Goal: Task Accomplishment & Management: Complete application form

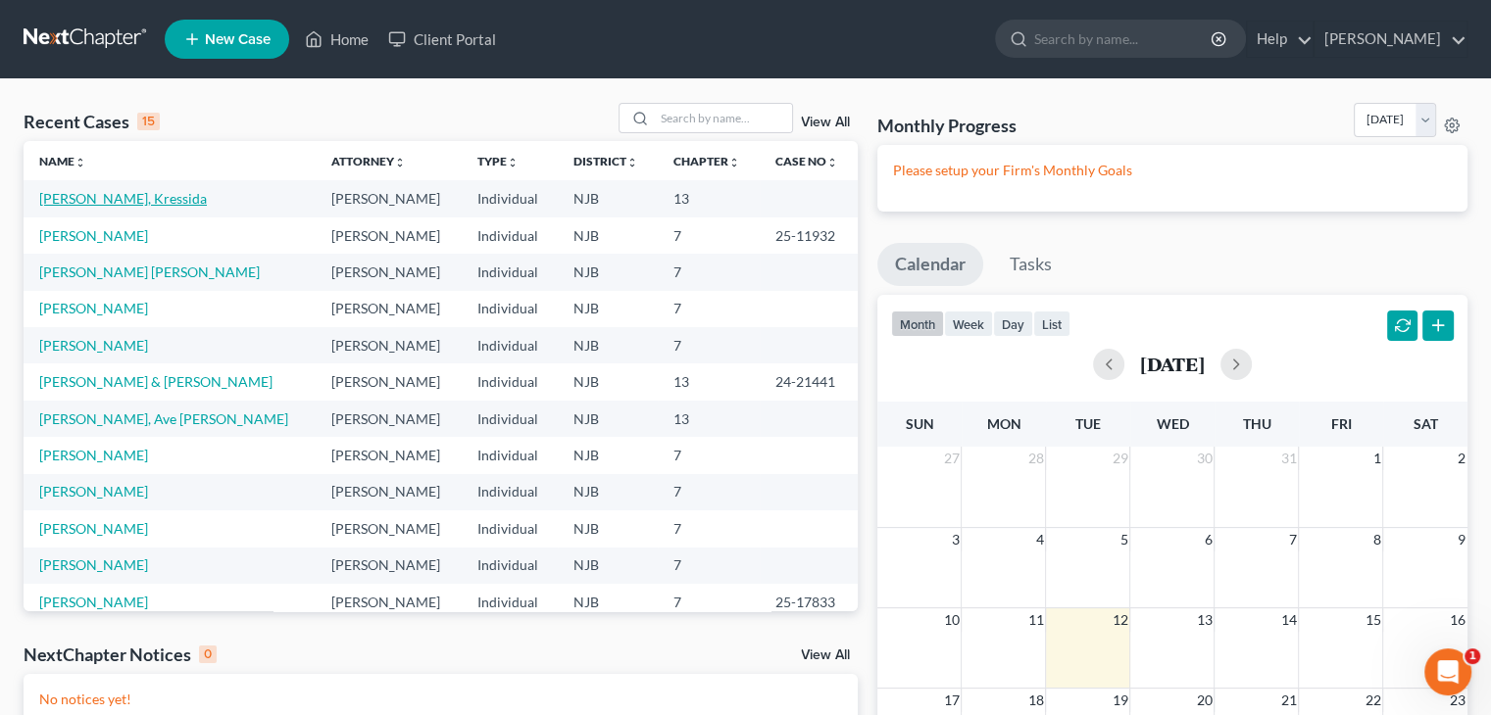
click at [90, 200] on link "[PERSON_NAME], Kressida" at bounding box center [123, 198] width 168 height 17
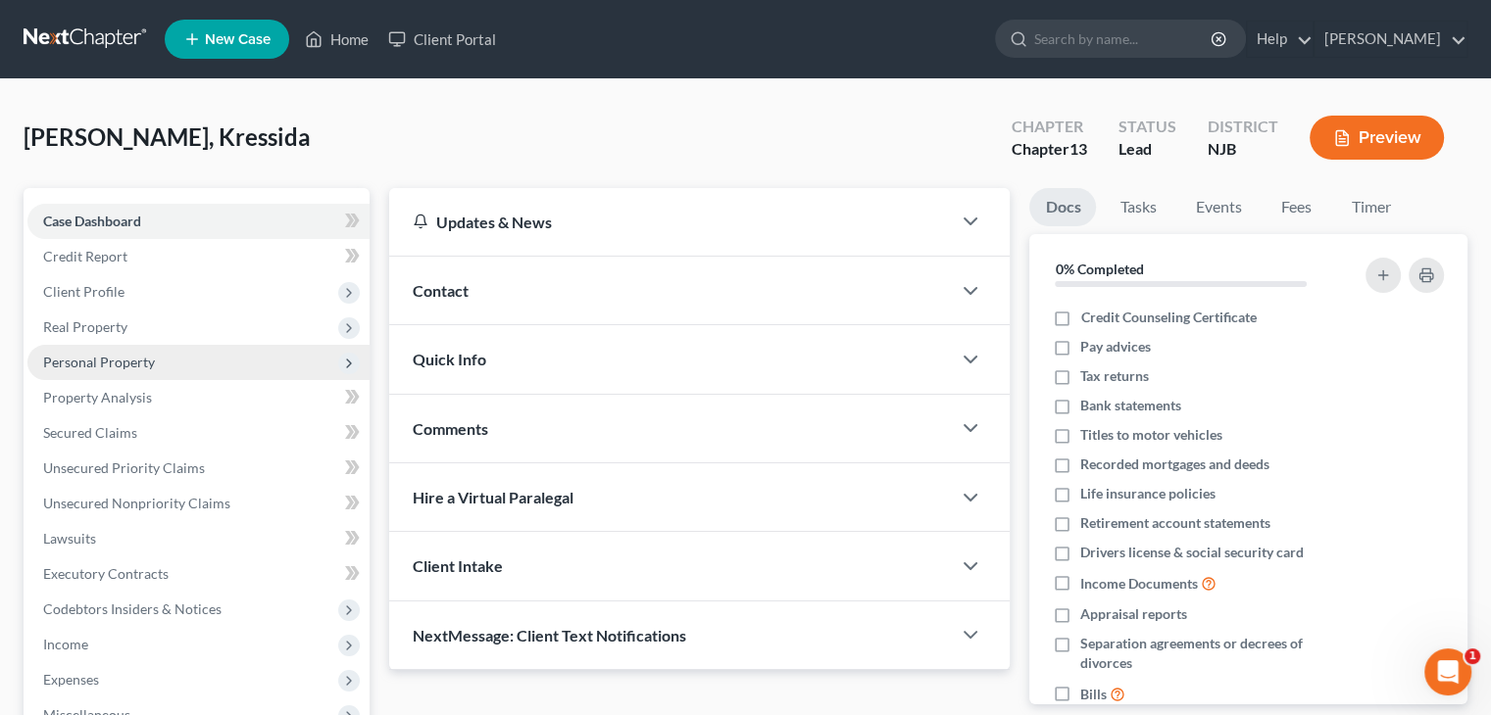
click at [58, 367] on span "Personal Property" at bounding box center [99, 362] width 112 height 17
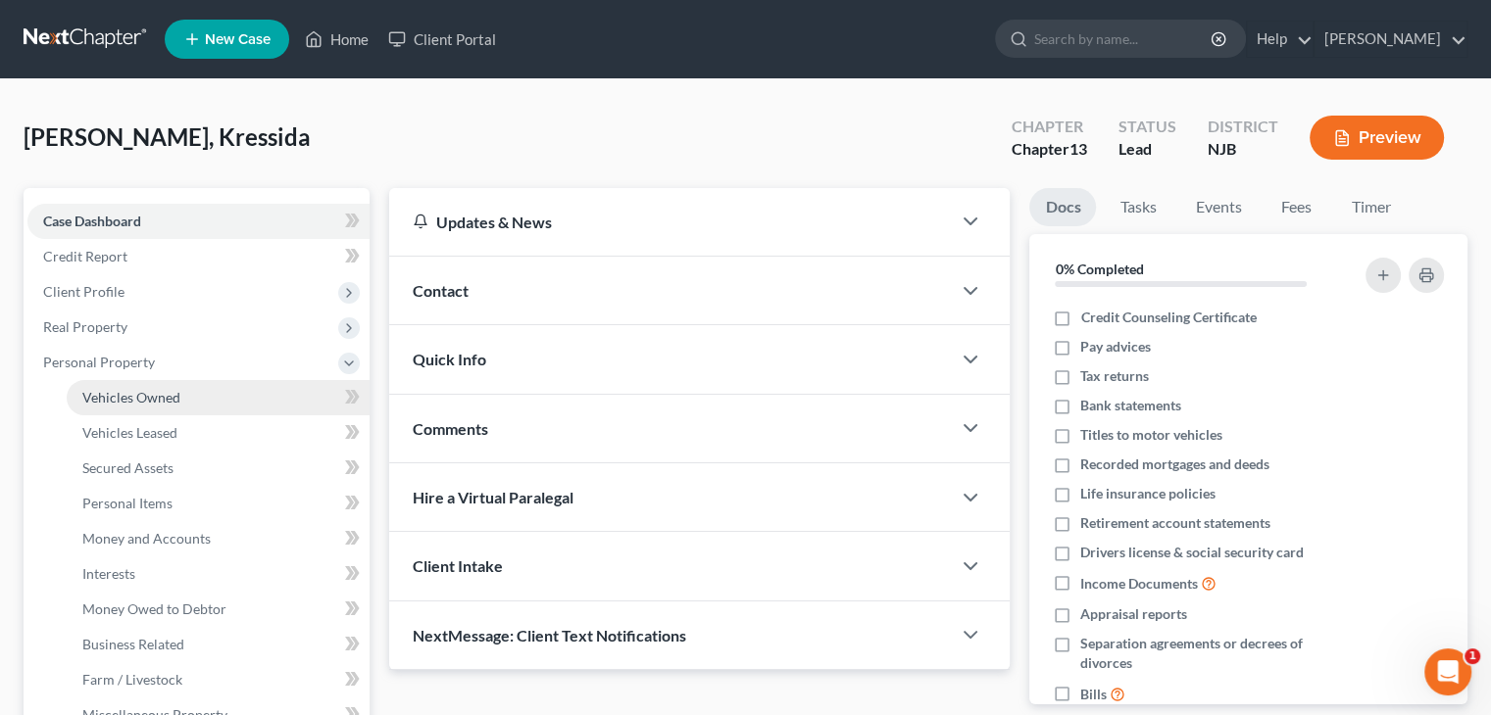
click at [112, 399] on span "Vehicles Owned" at bounding box center [131, 397] width 98 height 17
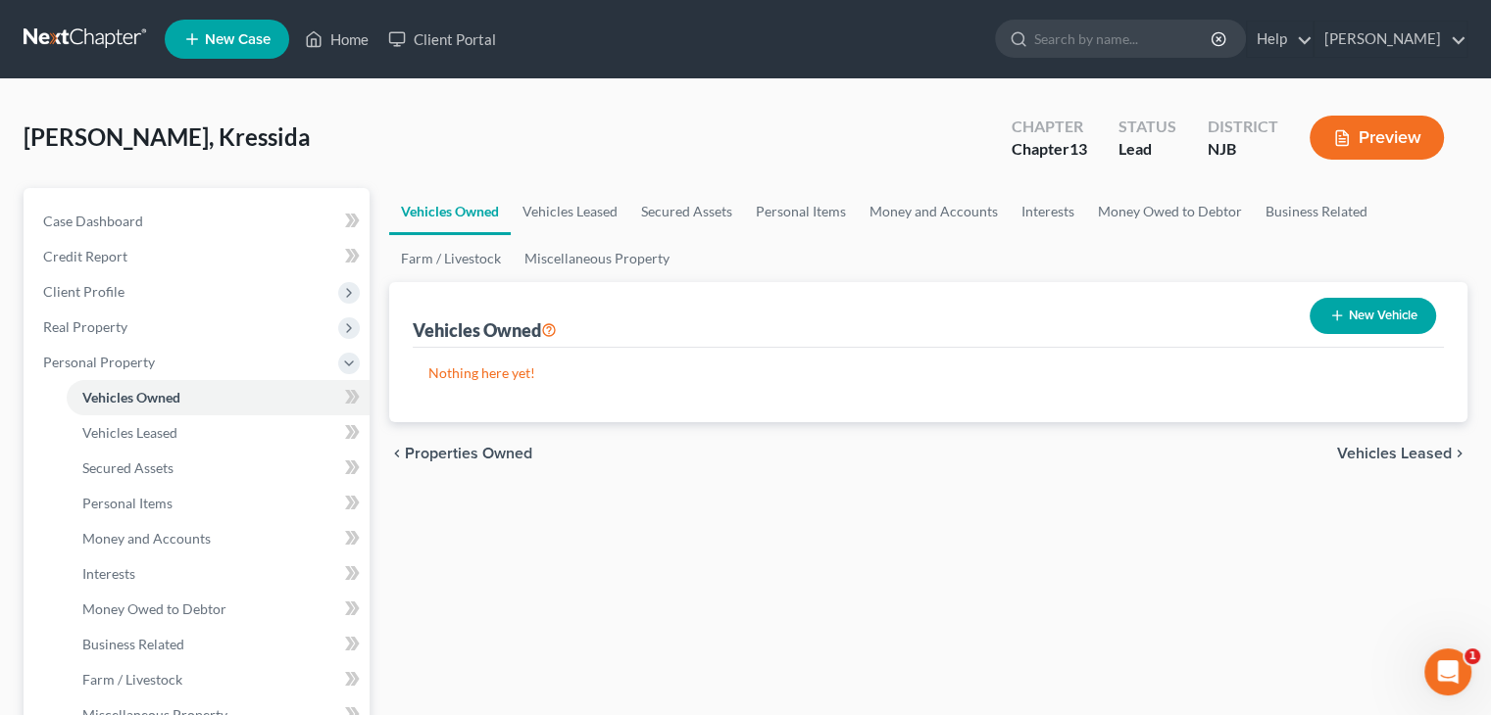
click at [1387, 308] on button "New Vehicle" at bounding box center [1372, 316] width 126 height 36
select select "0"
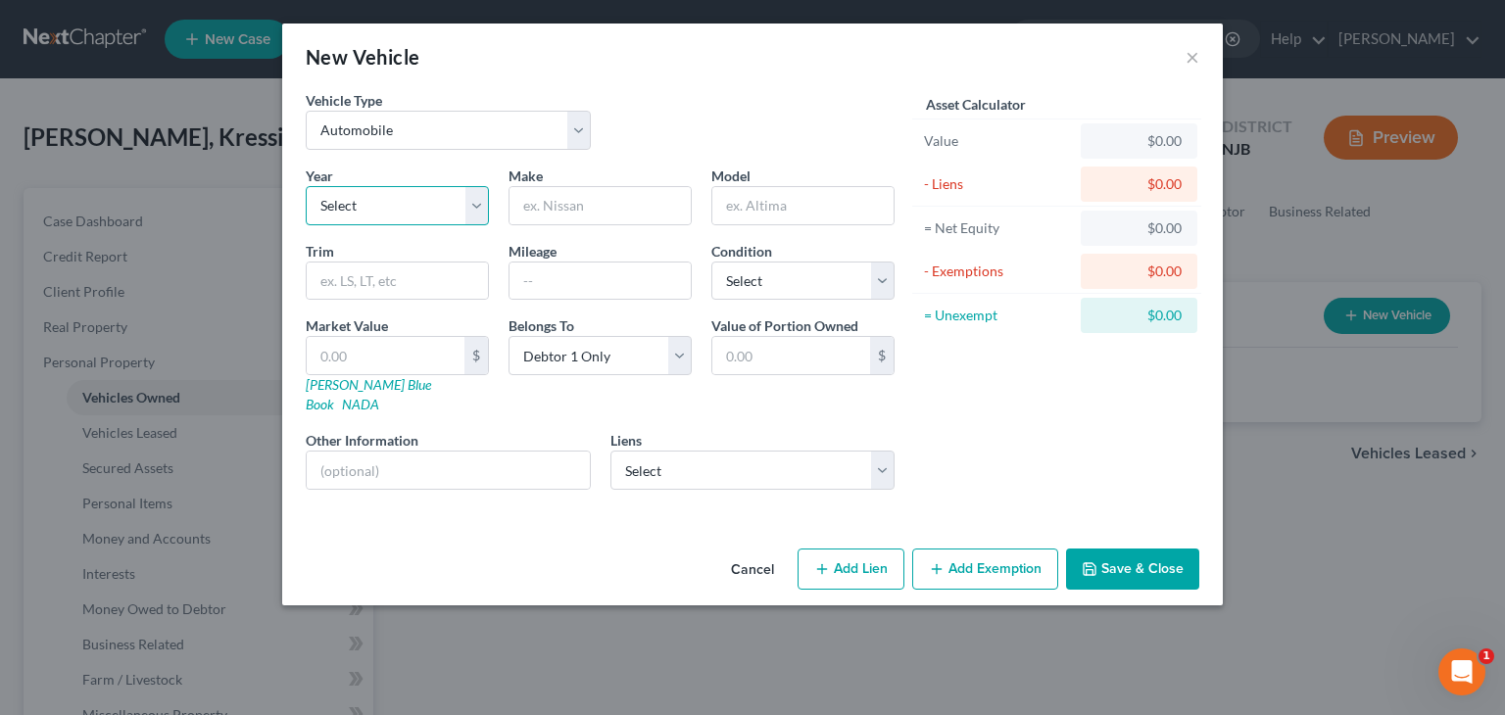
click at [345, 201] on select "Select 2026 2025 2024 2023 2022 2021 2020 2019 2018 2017 2016 2015 2014 2013 20…" at bounding box center [397, 205] width 183 height 39
select select "6"
drag, startPoint x: 544, startPoint y: 187, endPoint x: 544, endPoint y: 199, distance: 11.8
click at [544, 196] on input "text" at bounding box center [600, 205] width 181 height 37
type input "Chevrolet"
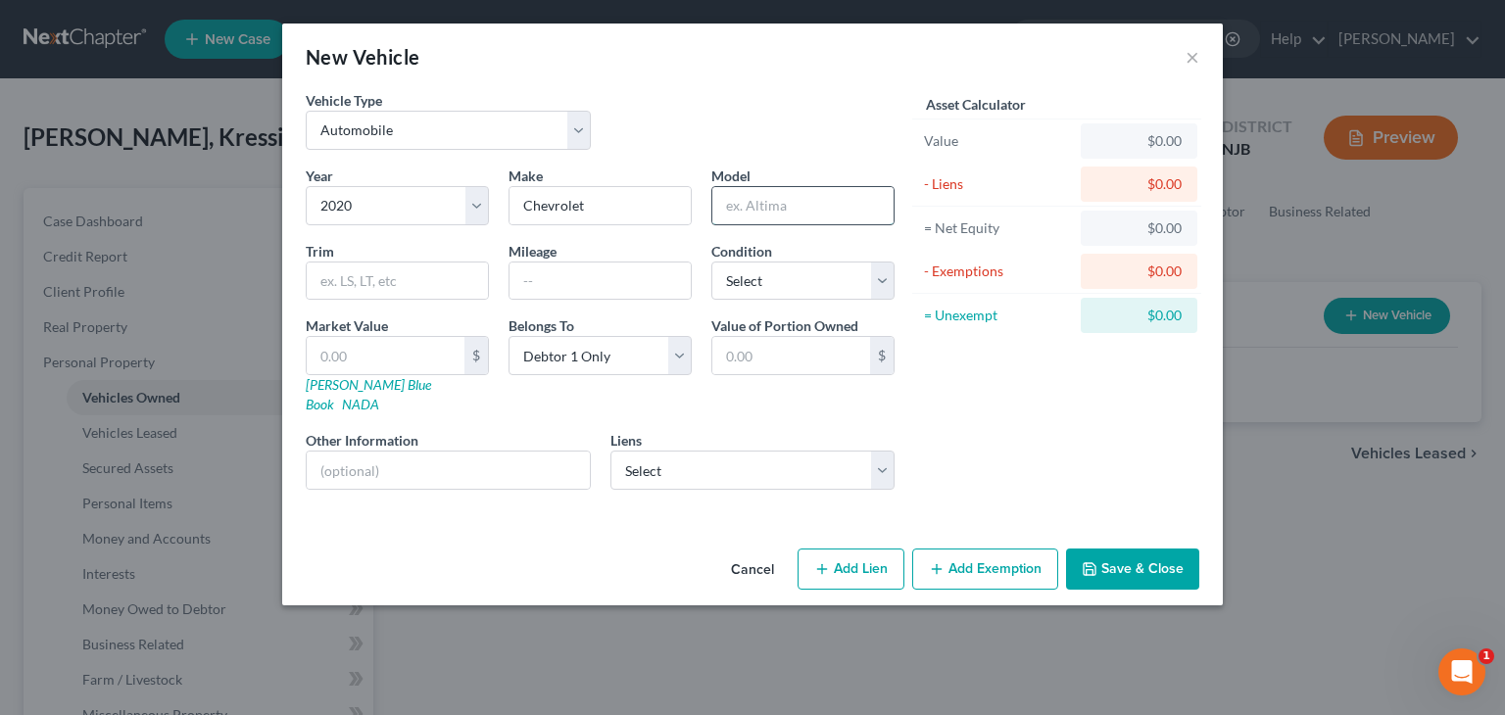
click at [753, 215] on input "text" at bounding box center [803, 205] width 181 height 37
type input "Impala"
click at [376, 287] on input "text" at bounding box center [397, 281] width 181 height 37
type input "LT"
click at [563, 285] on input "text" at bounding box center [600, 281] width 181 height 37
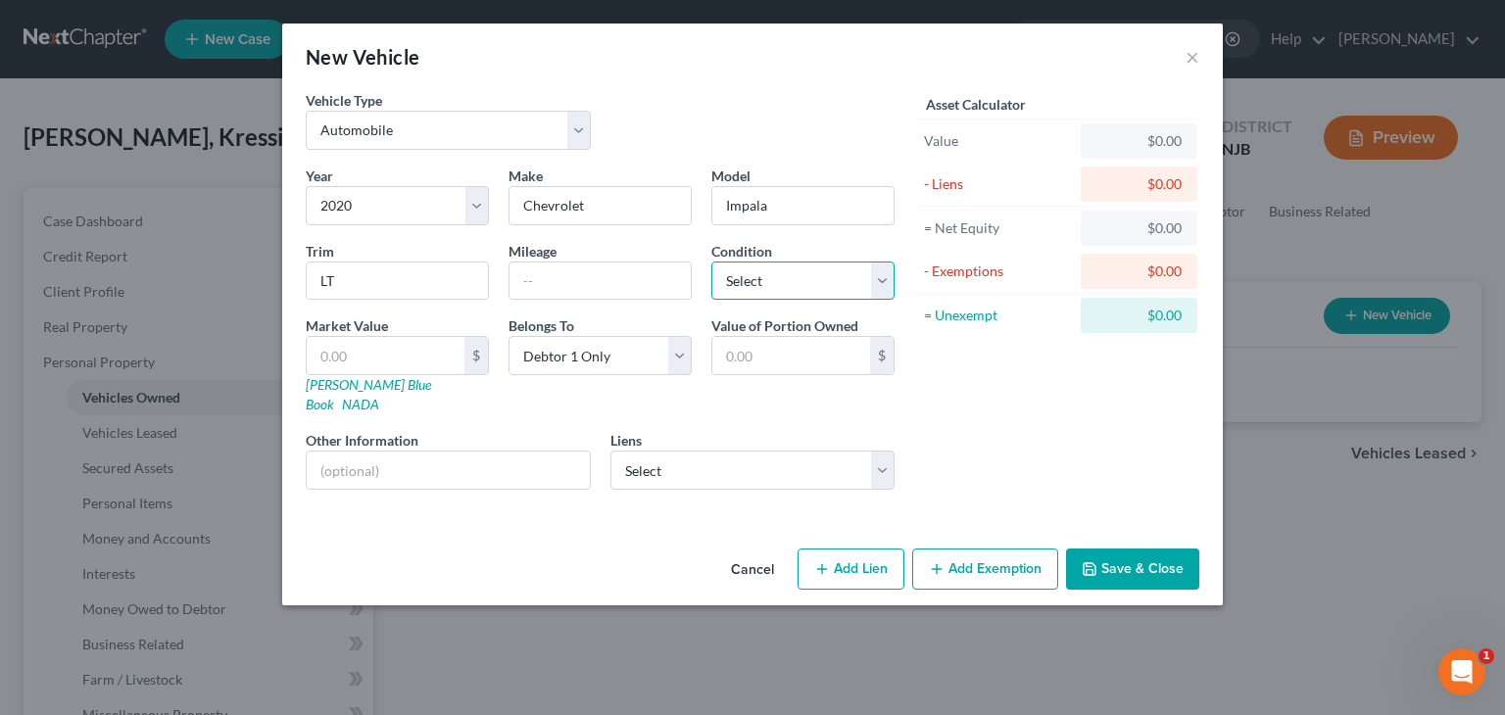
click at [887, 282] on select "Select Excellent Very Good Good Fair Poor" at bounding box center [803, 281] width 183 height 39
select select "3"
click at [712, 262] on select "Select Excellent Very Good Good Fair Poor" at bounding box center [803, 281] width 183 height 39
click at [554, 287] on input "text" at bounding box center [600, 281] width 181 height 37
type input "83000"
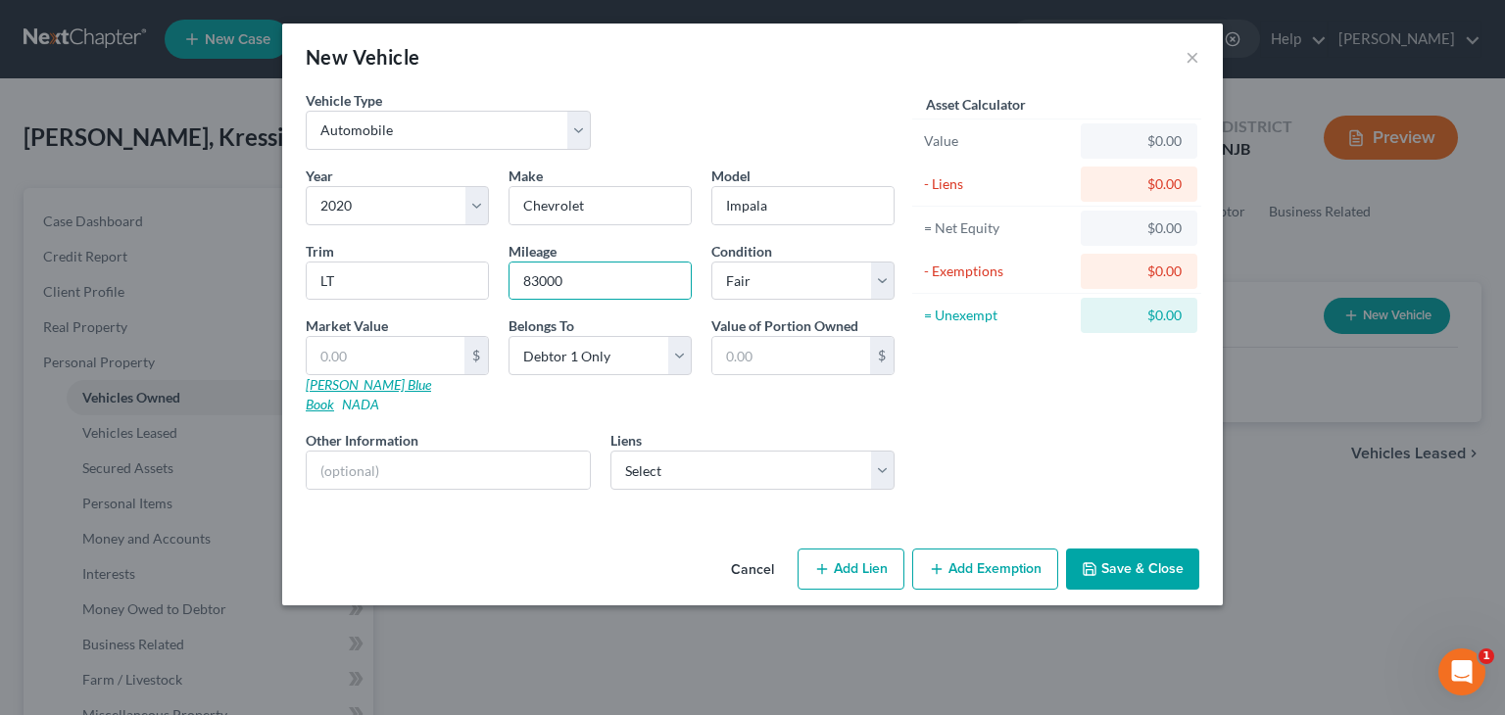
click at [348, 382] on link "[PERSON_NAME] Blue Book" at bounding box center [368, 394] width 125 height 36
click at [348, 355] on input "text" at bounding box center [386, 355] width 158 height 37
type input "9"
type input "9.00"
type input "96"
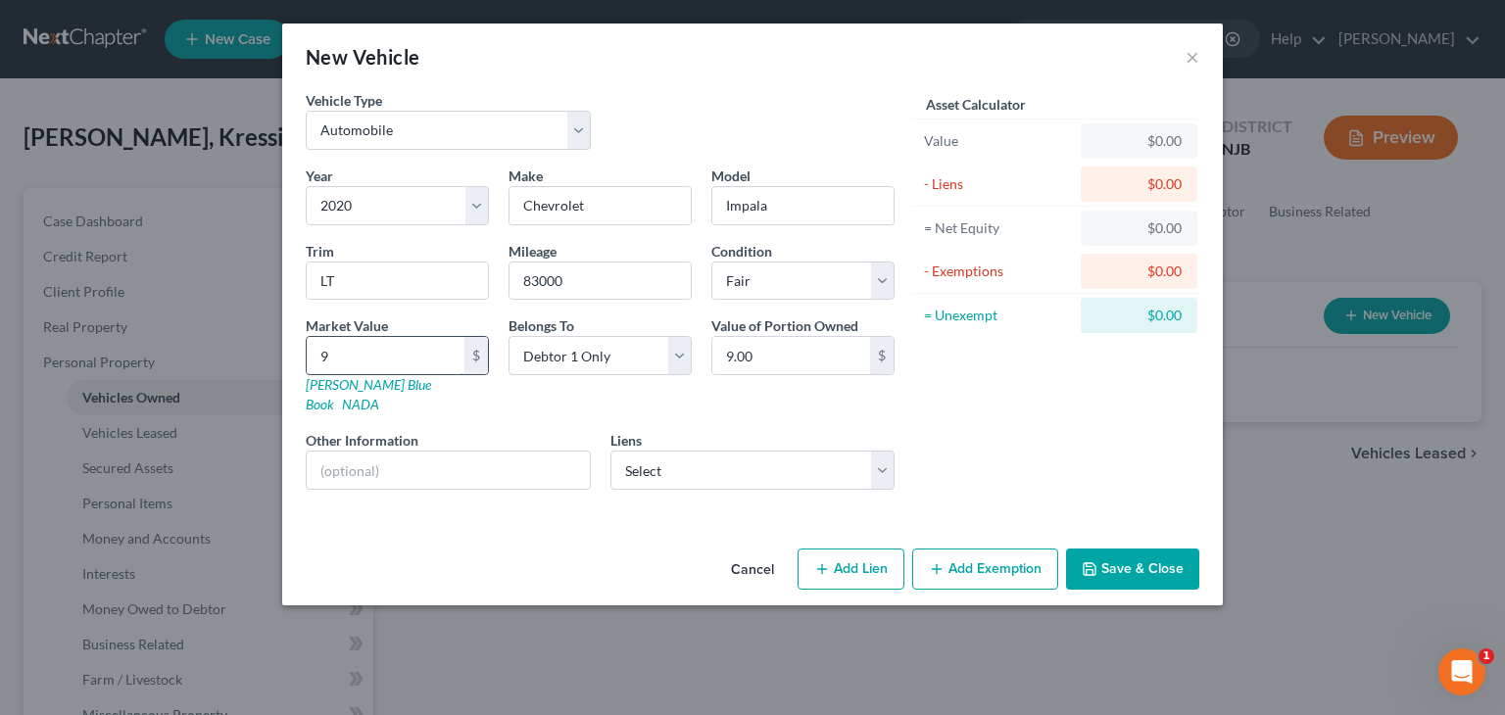
type input "96.00"
type input "962"
type input "962.00"
type input "9626"
type input "9,626.00"
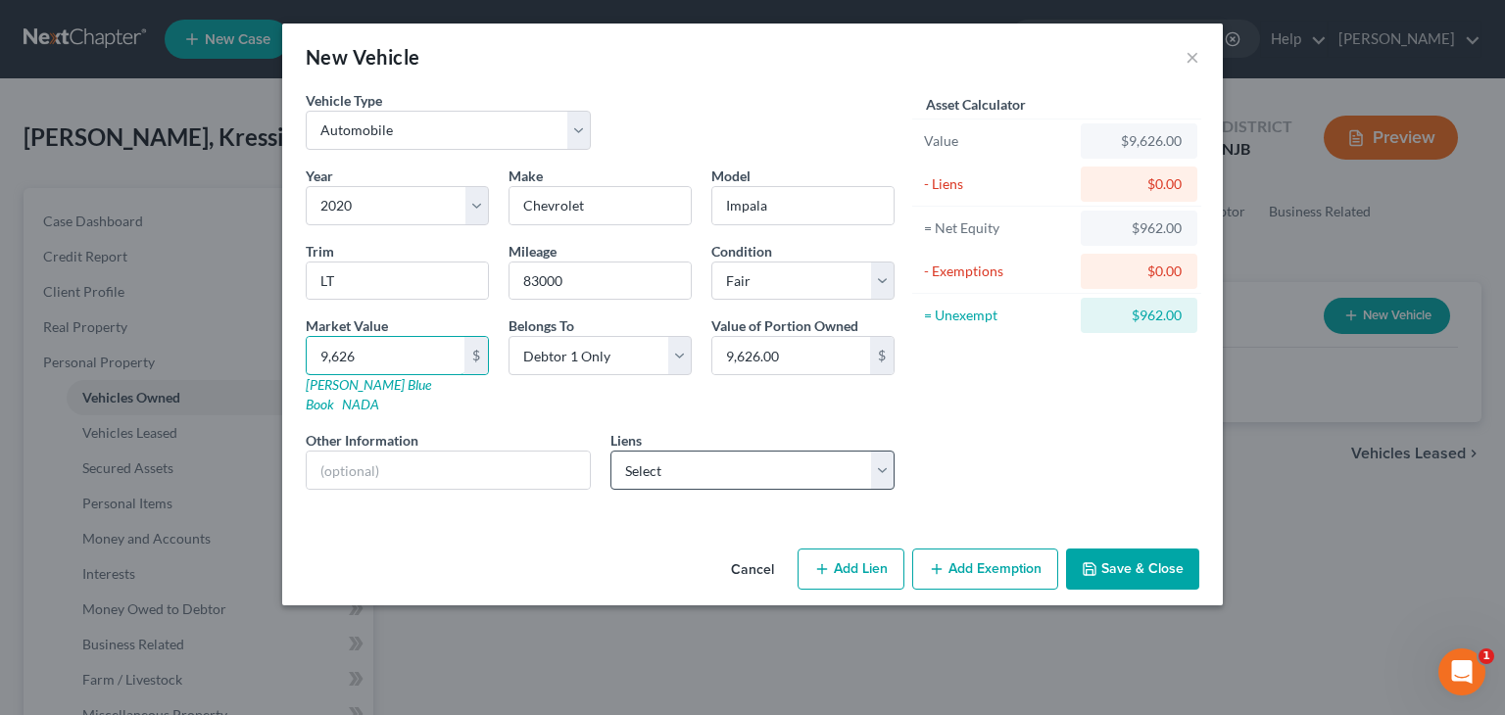
type input "9,626"
click at [886, 451] on select "Select Navy Federal Cr Union - $26,577.00" at bounding box center [753, 470] width 285 height 39
select select "48"
select select "0"
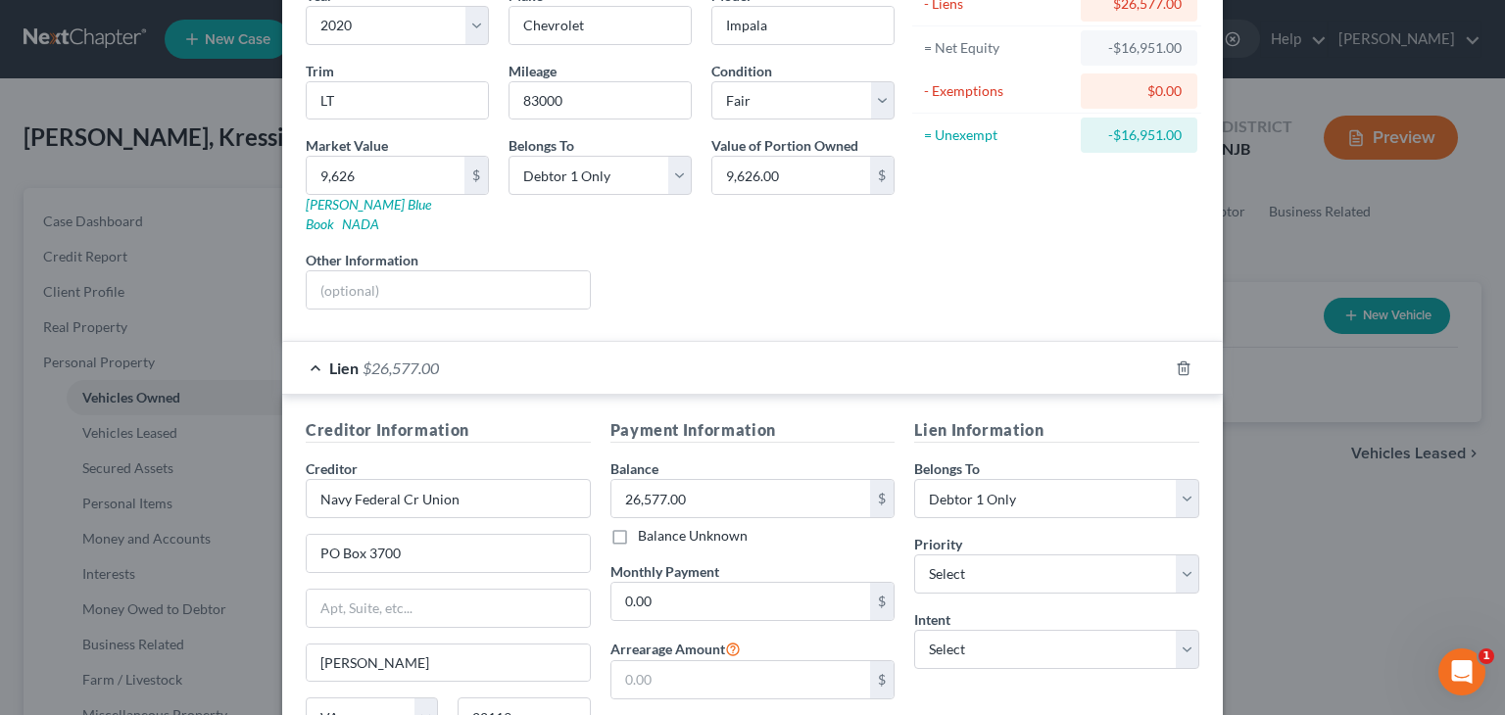
scroll to position [196, 0]
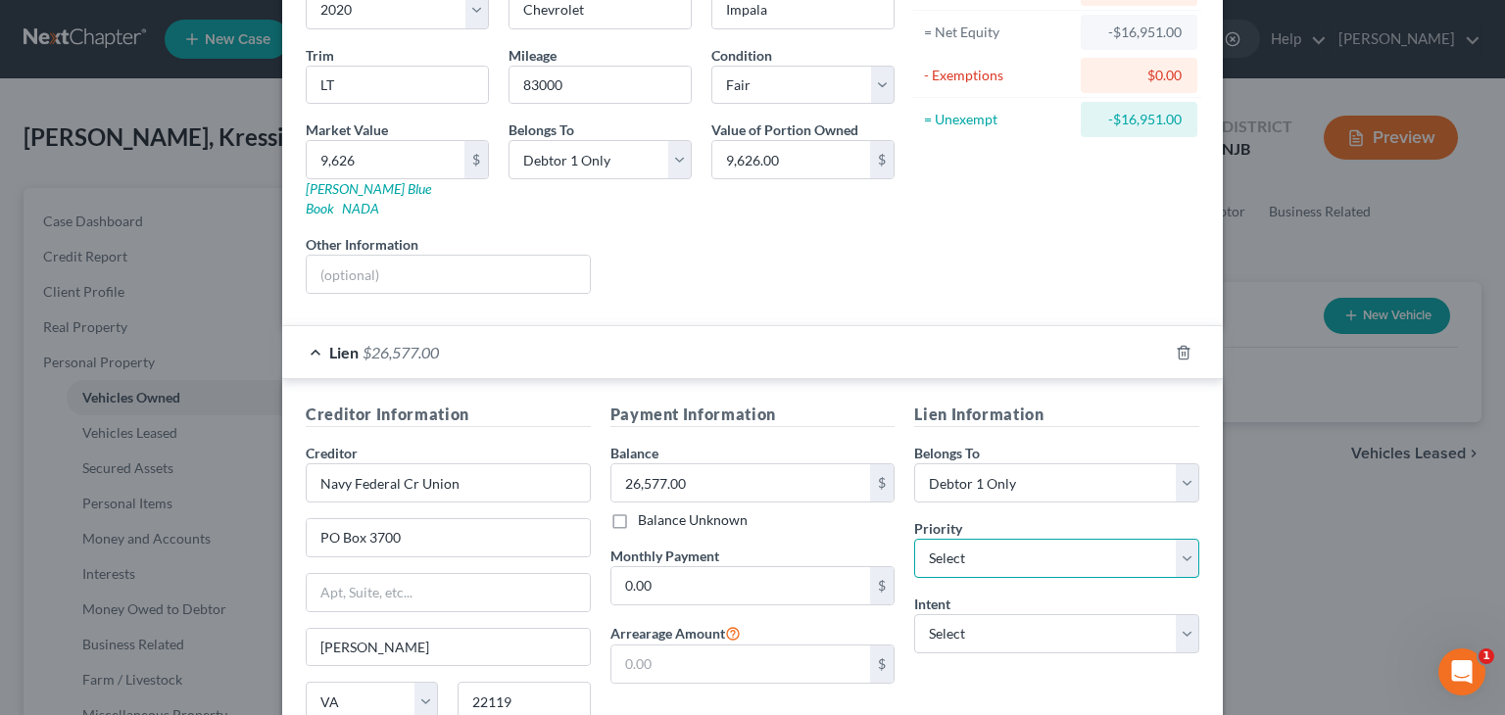
click at [1175, 539] on select "Select 1st 2nd 3rd 4th 5th 6th 7th 8th 9th 10th 11th 12th 13th 14th 15th 16th 1…" at bounding box center [1056, 558] width 285 height 39
select select "0"
click at [914, 539] on select "Select 1st 2nd 3rd 4th 5th 6th 7th 8th 9th 10th 11th 12th 13th 14th 15th 16th 1…" at bounding box center [1056, 558] width 285 height 39
click at [1183, 615] on select "Select Surrender Redeem Reaffirm Avoid Other" at bounding box center [1056, 634] width 285 height 39
select select "2"
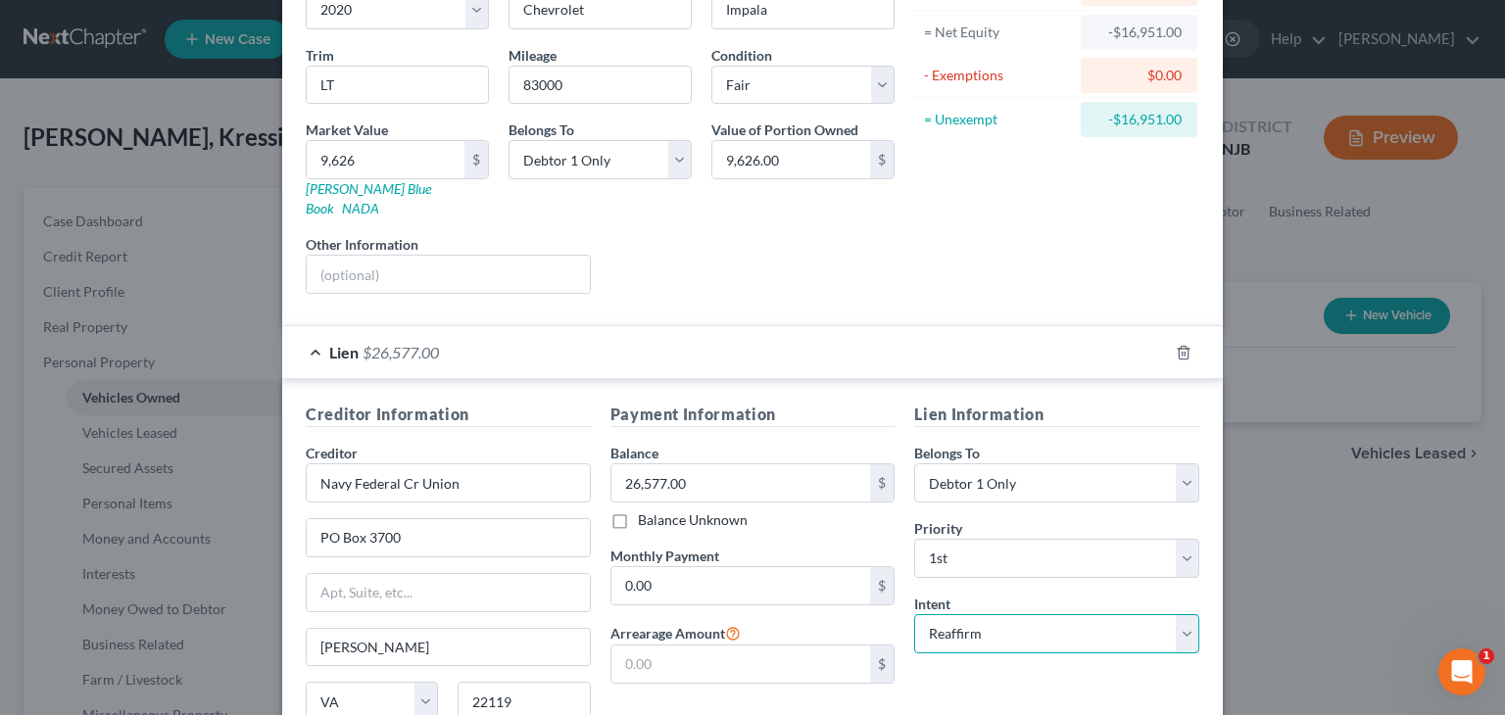
click at [914, 615] on select "Select Surrender Redeem Reaffirm Avoid Other" at bounding box center [1056, 634] width 285 height 39
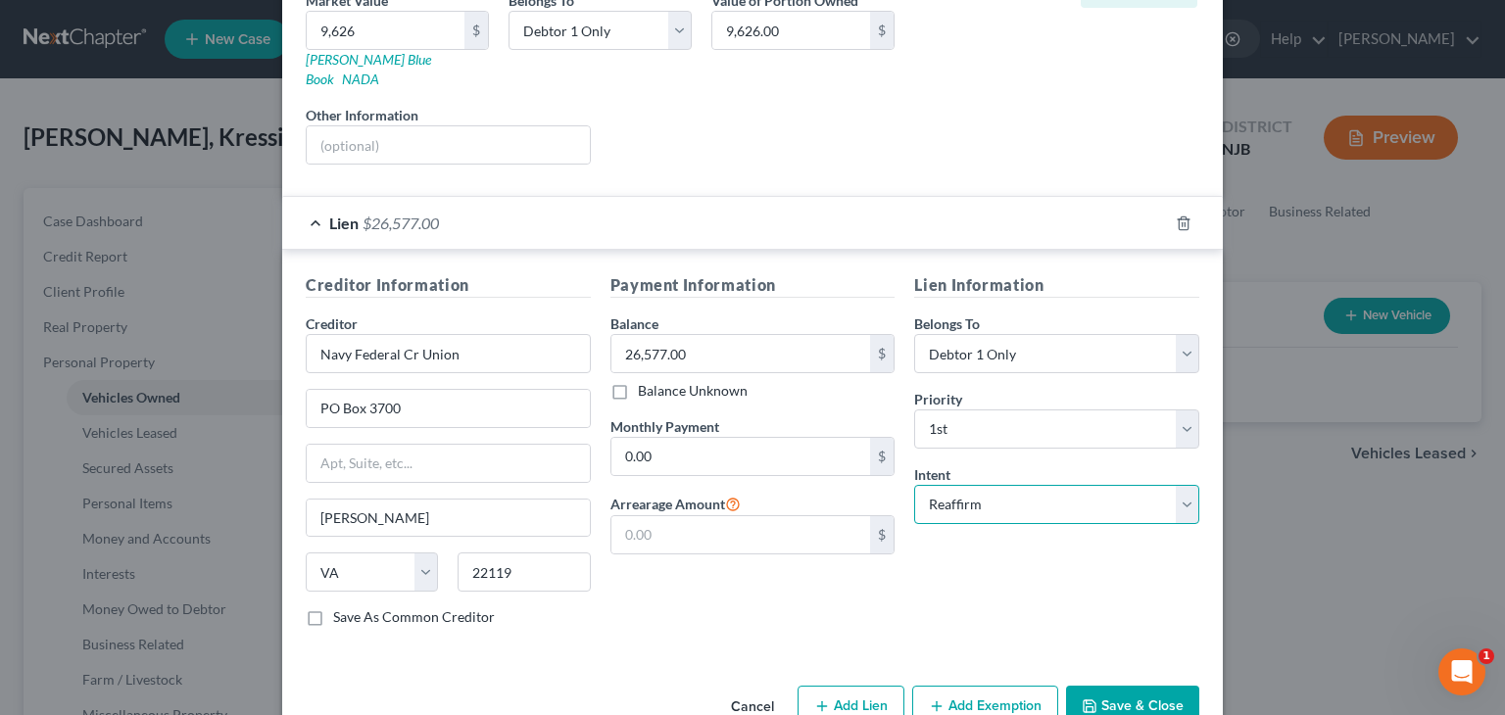
scroll to position [353, 0]
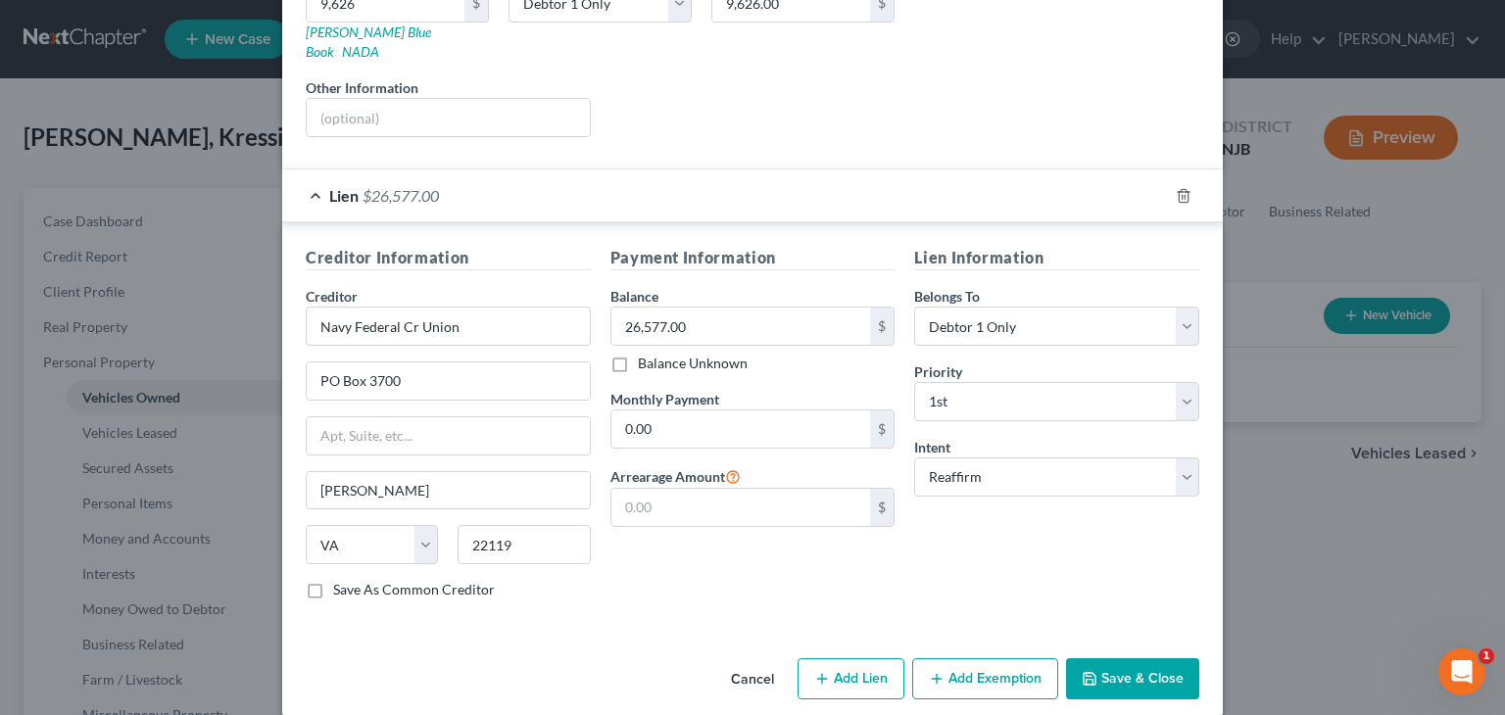
click at [1133, 659] on button "Save & Close" at bounding box center [1132, 679] width 133 height 41
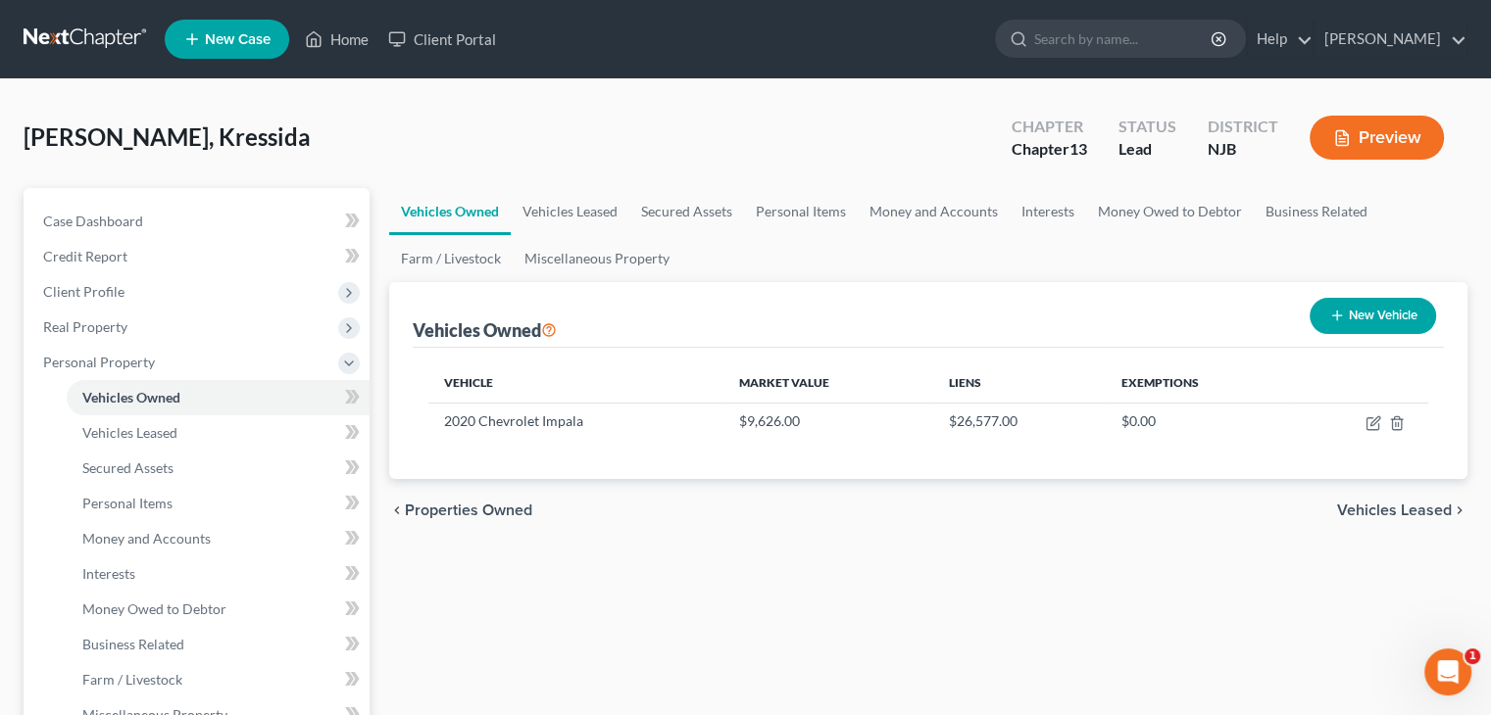
click at [1392, 304] on button "New Vehicle" at bounding box center [1372, 316] width 126 height 36
select select "0"
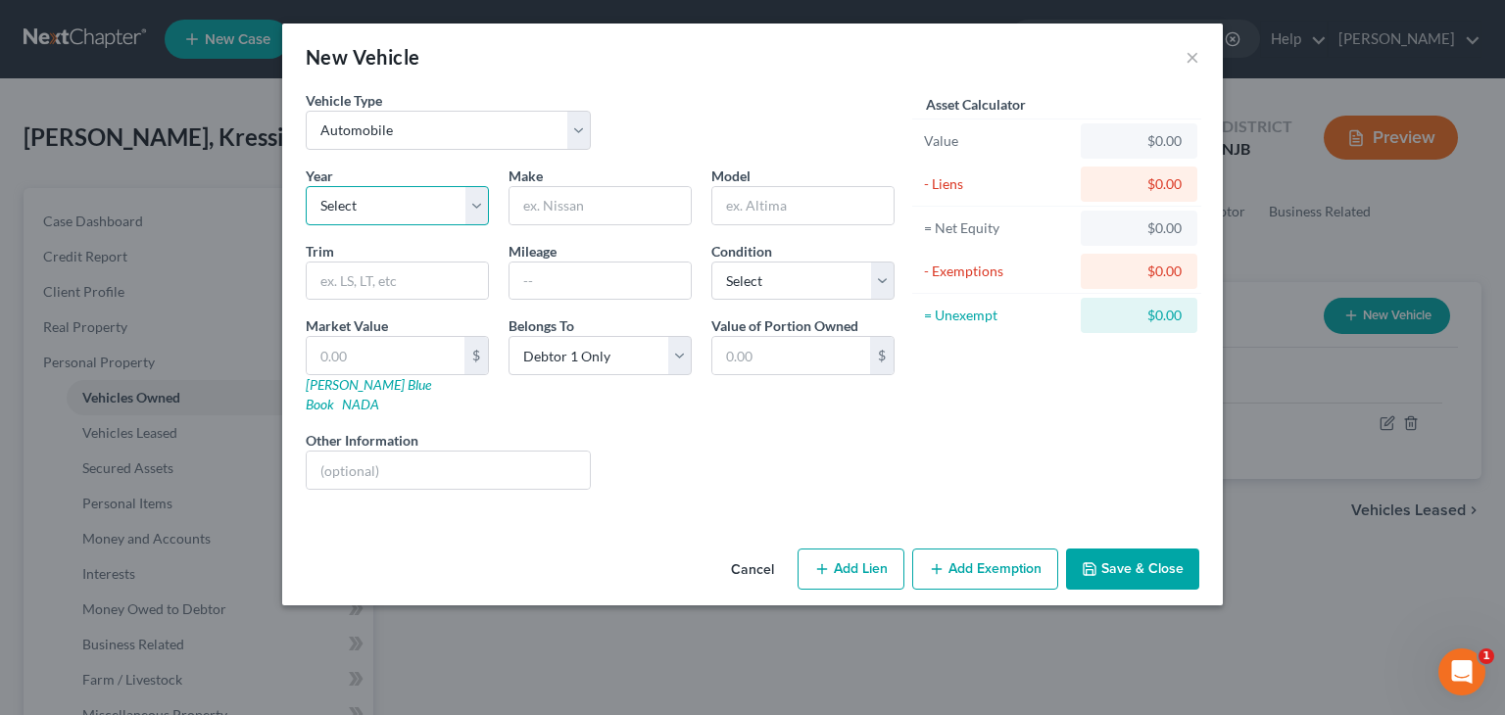
click at [478, 215] on select "Select 2026 2025 2024 2023 2022 2021 2020 2019 2018 2017 2016 2015 2014 2013 20…" at bounding box center [397, 205] width 183 height 39
select select "18"
click at [306, 186] on select "Select 2026 2025 2024 2023 2022 2021 2020 2019 2018 2017 2016 2015 2014 2013 20…" at bounding box center [397, 205] width 183 height 39
click at [557, 209] on input "text" at bounding box center [600, 205] width 181 height 37
type input "Mitsubishi"
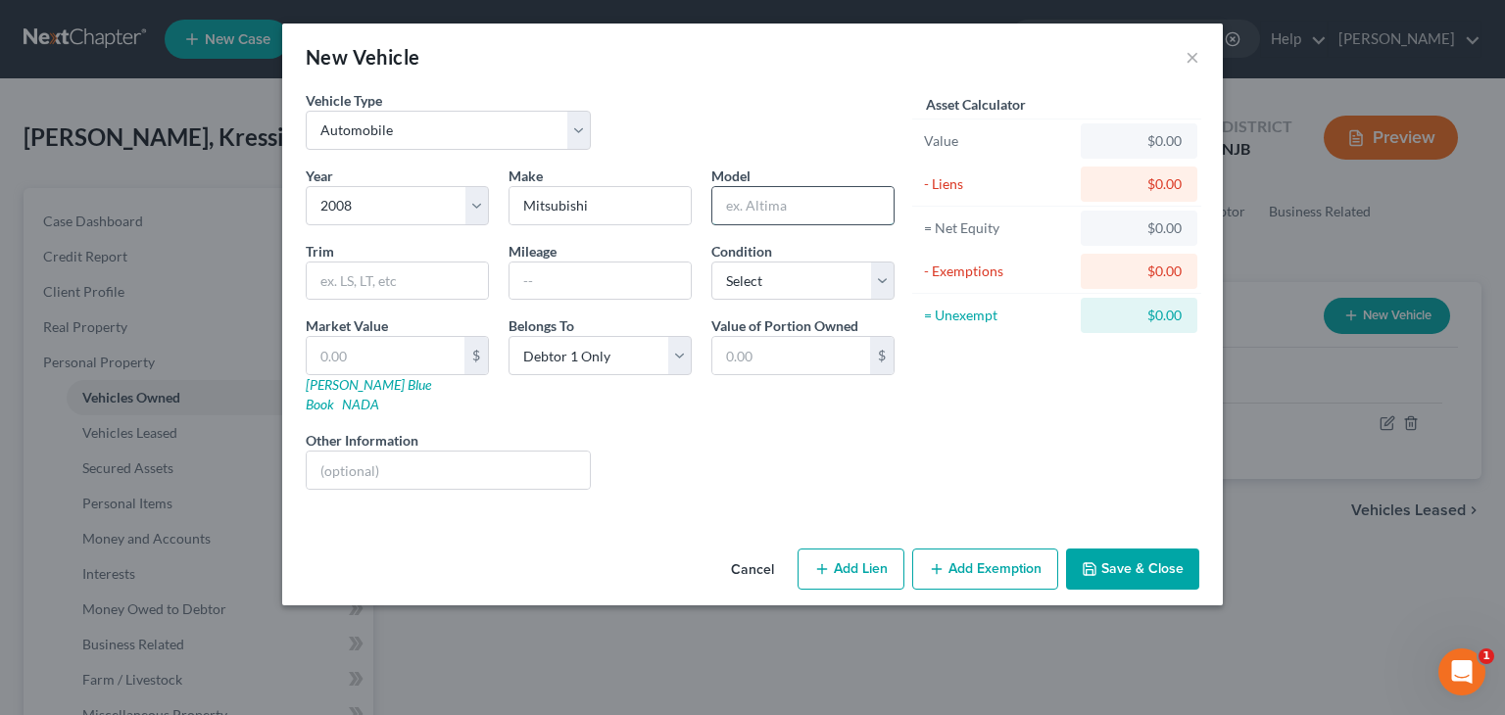
click at [737, 211] on input "text" at bounding box center [803, 205] width 181 height 37
click at [753, 205] on input "Endravor" at bounding box center [803, 205] width 181 height 37
type input "Endreavor"
click at [381, 281] on input "text" at bounding box center [397, 281] width 181 height 37
type input "LS"
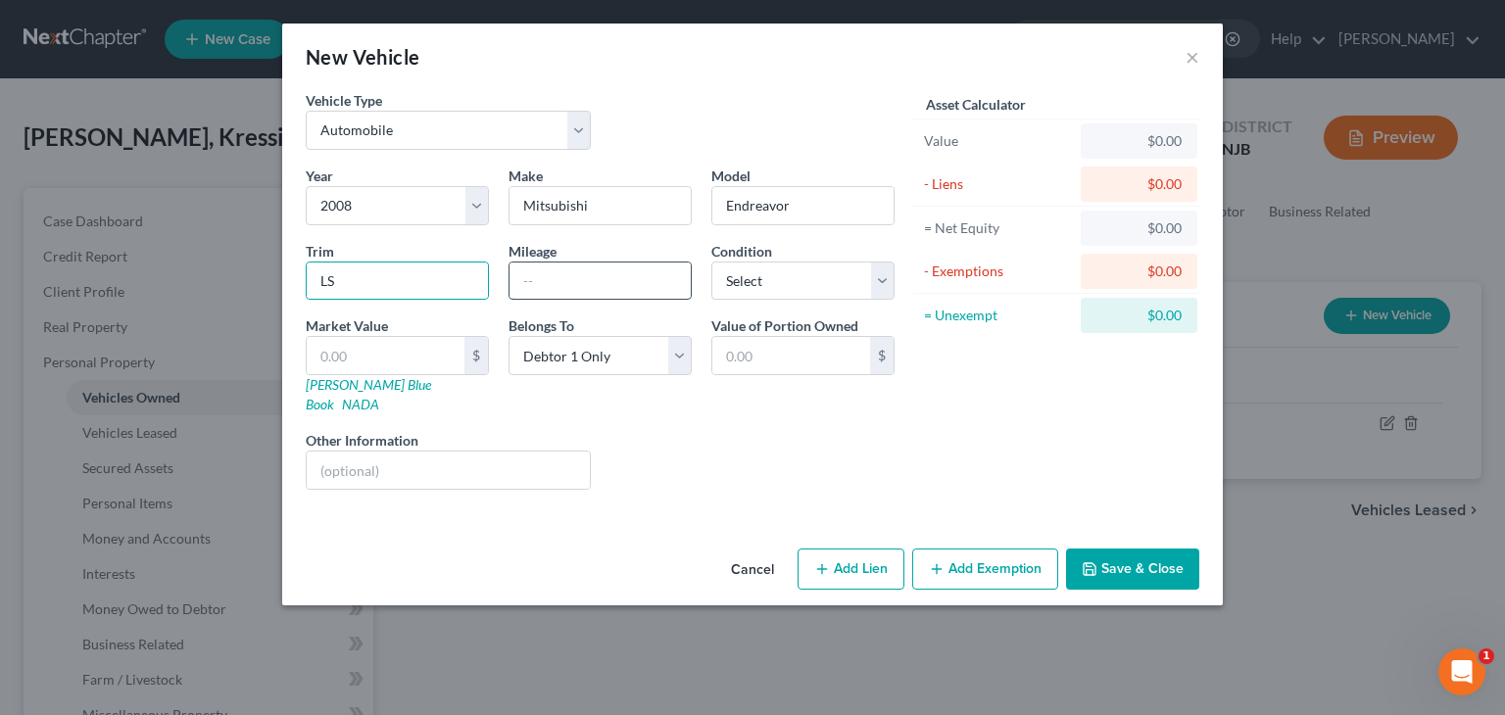
click at [536, 283] on input "text" at bounding box center [600, 281] width 181 height 37
type input "145000"
click at [877, 284] on select "Select Excellent Very Good Good Fair Poor" at bounding box center [803, 281] width 183 height 39
select select "3"
click at [712, 262] on select "Select Excellent Very Good Good Fair Poor" at bounding box center [803, 281] width 183 height 39
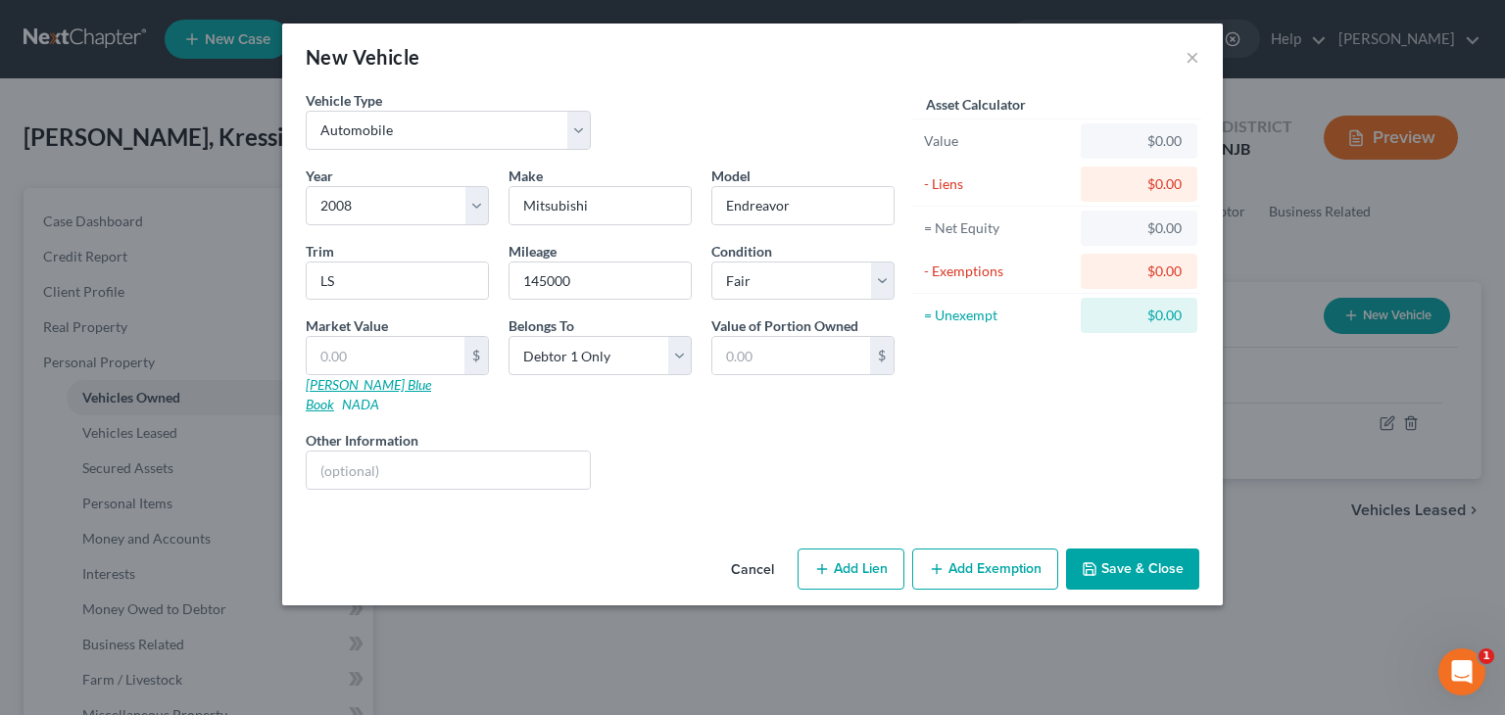
click at [346, 386] on link "[PERSON_NAME] Blue Book" at bounding box center [368, 394] width 125 height 36
click at [348, 354] on input "text" at bounding box center [386, 355] width 158 height 37
type input "5"
type input "5.00"
type input "54"
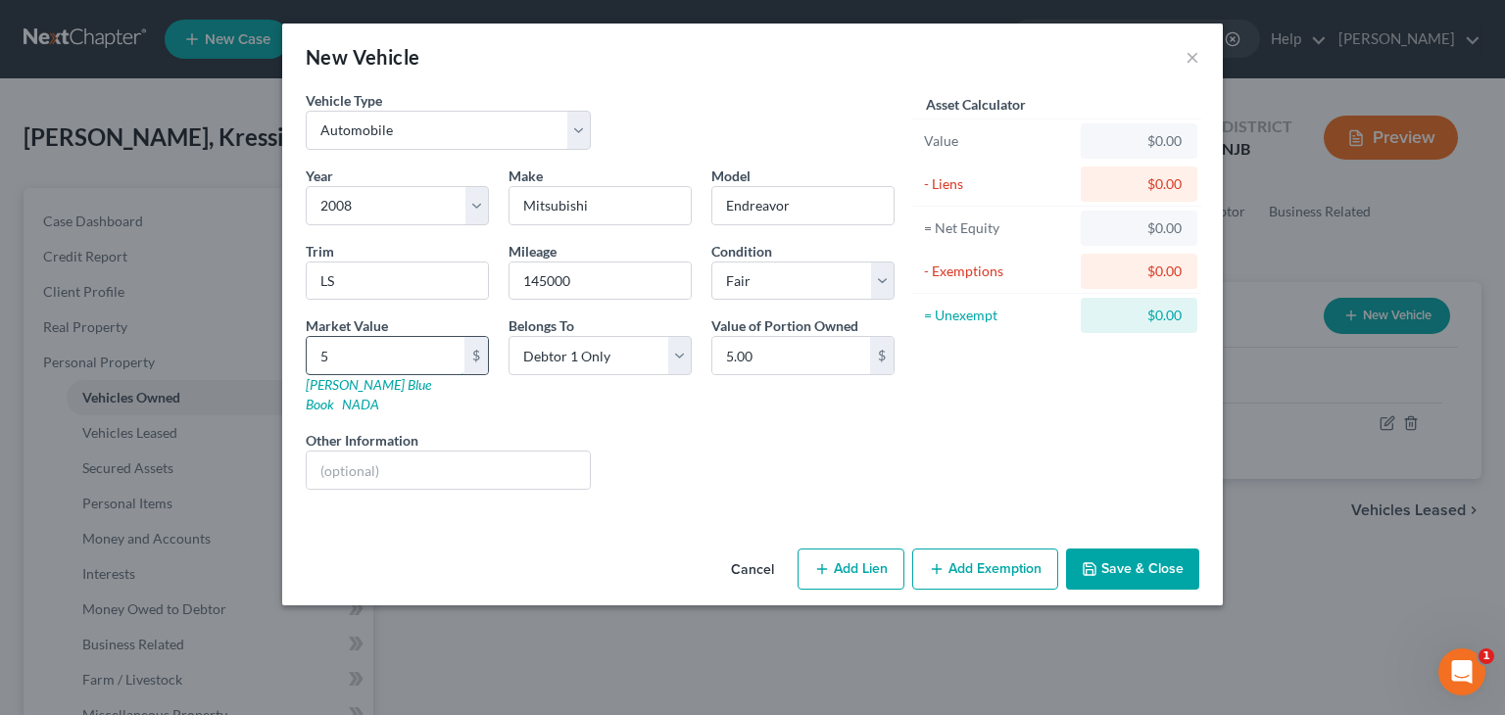
type input "54.00"
type input "543"
type input "543.00"
type input "543"
click at [998, 559] on button "Add Exemption" at bounding box center [985, 569] width 146 height 41
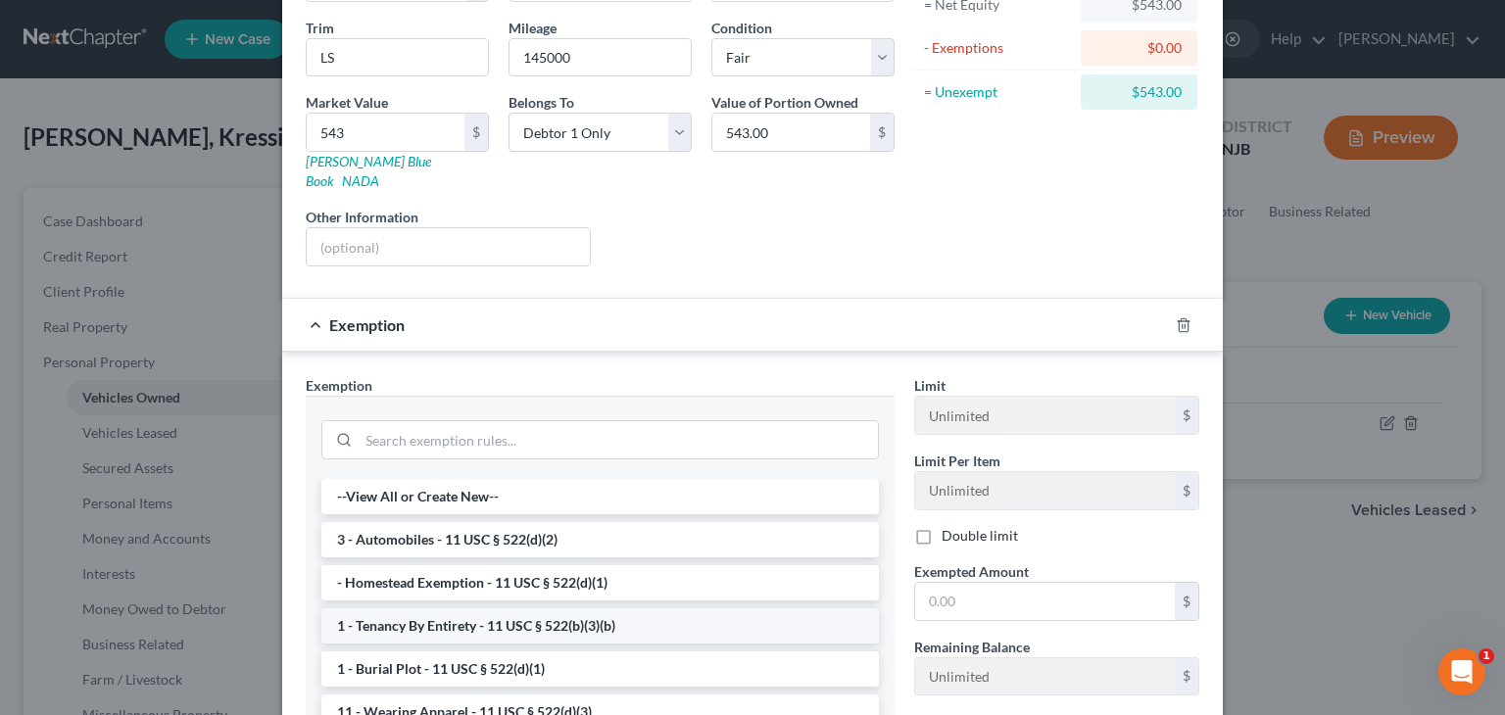
scroll to position [294, 0]
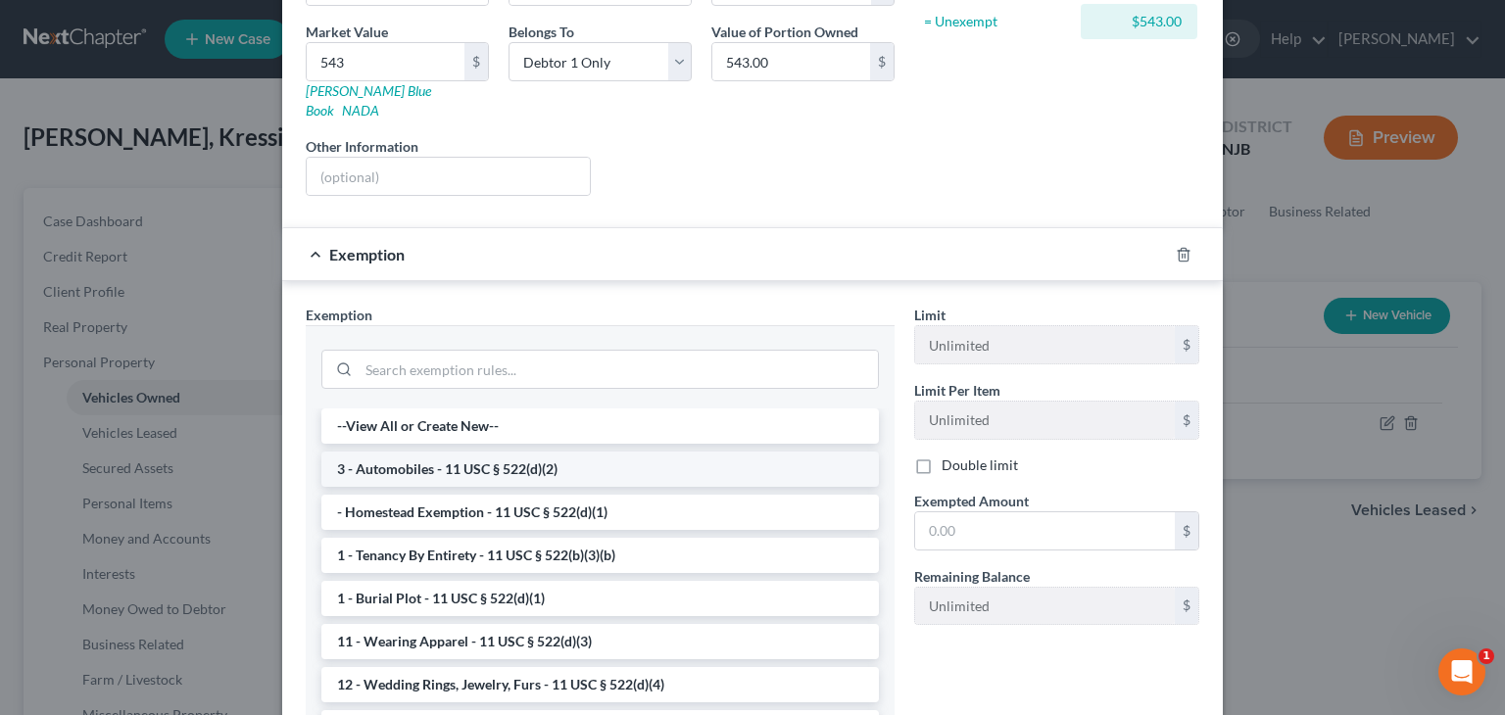
click at [376, 452] on li "3 - Automobiles - 11 USC § 522(d)(2)" at bounding box center [600, 469] width 558 height 35
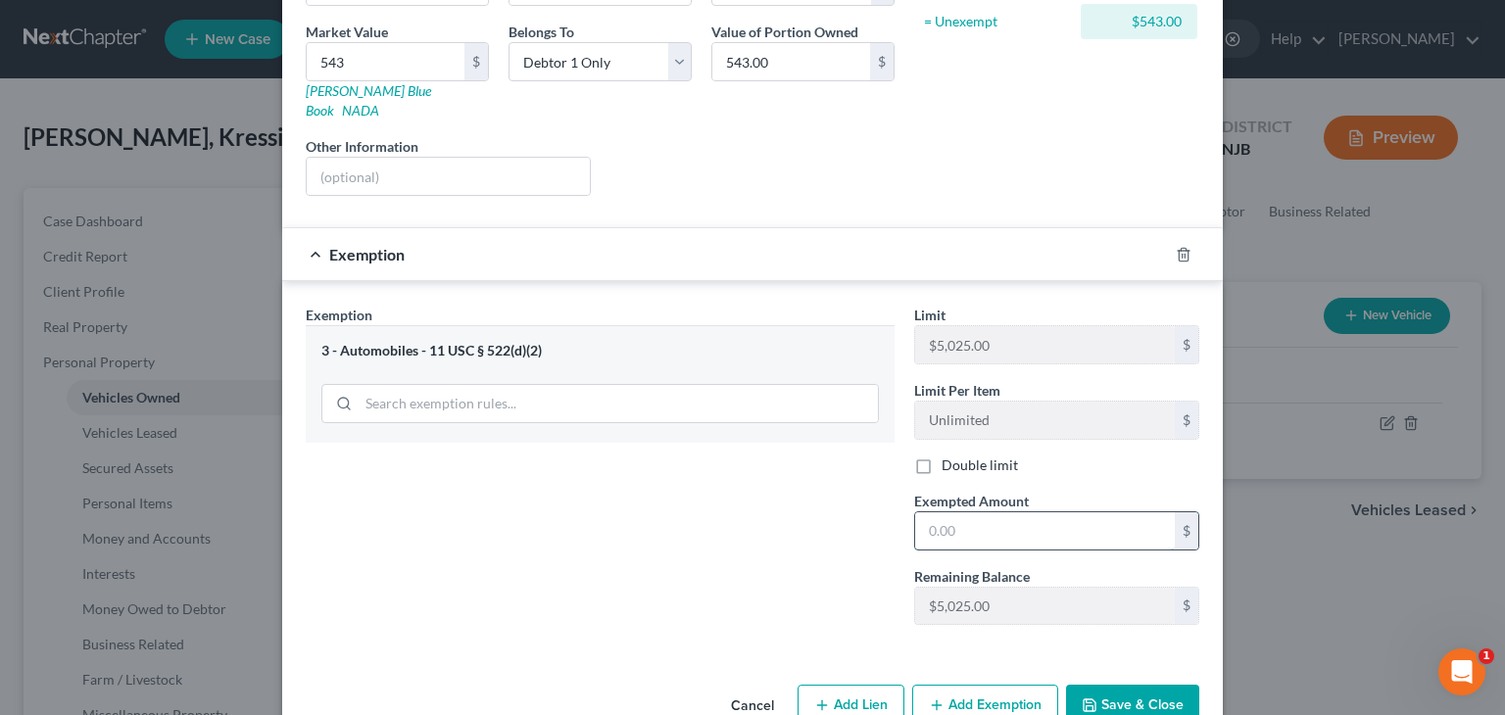
click at [995, 513] on input "text" at bounding box center [1045, 531] width 260 height 37
type input "543"
click at [1145, 685] on button "Save & Close" at bounding box center [1132, 705] width 133 height 41
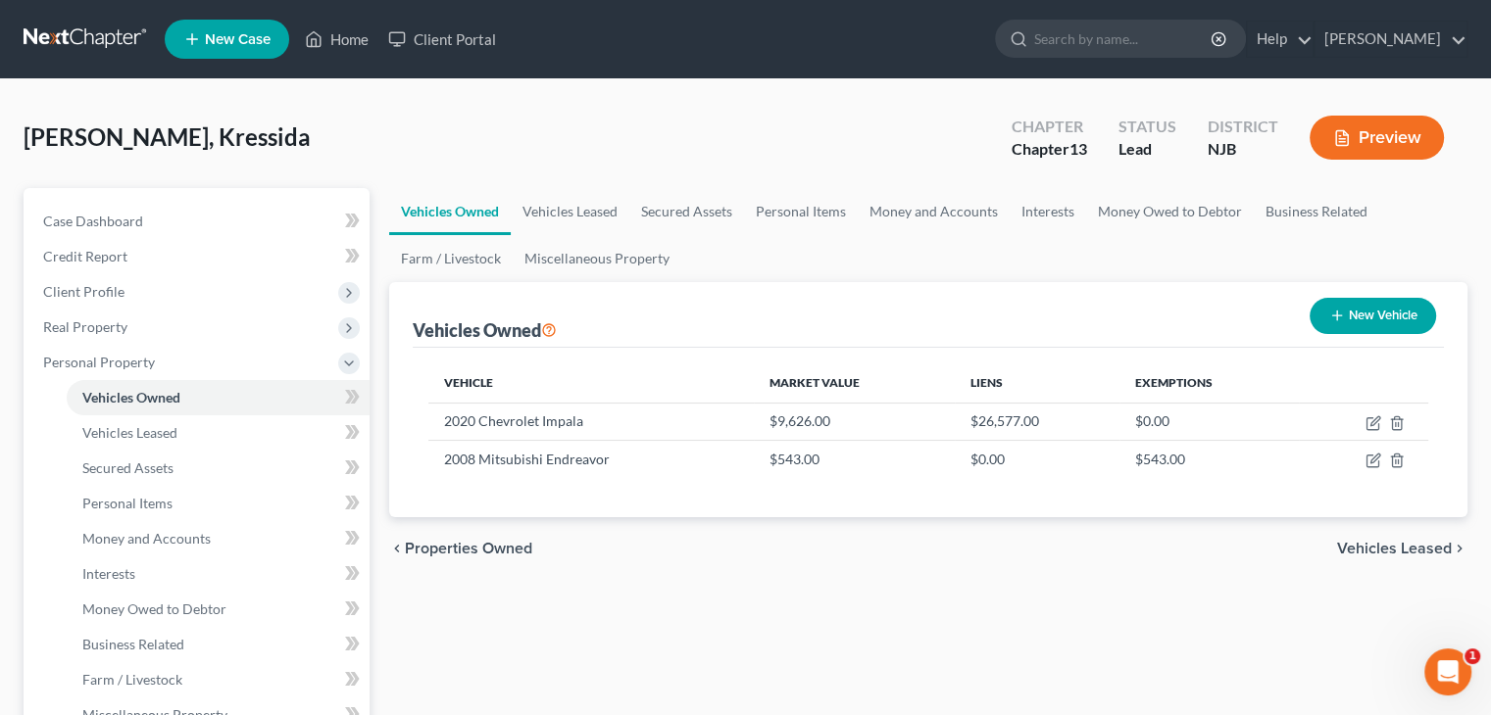
click at [1361, 314] on button "New Vehicle" at bounding box center [1372, 316] width 126 height 36
select select "0"
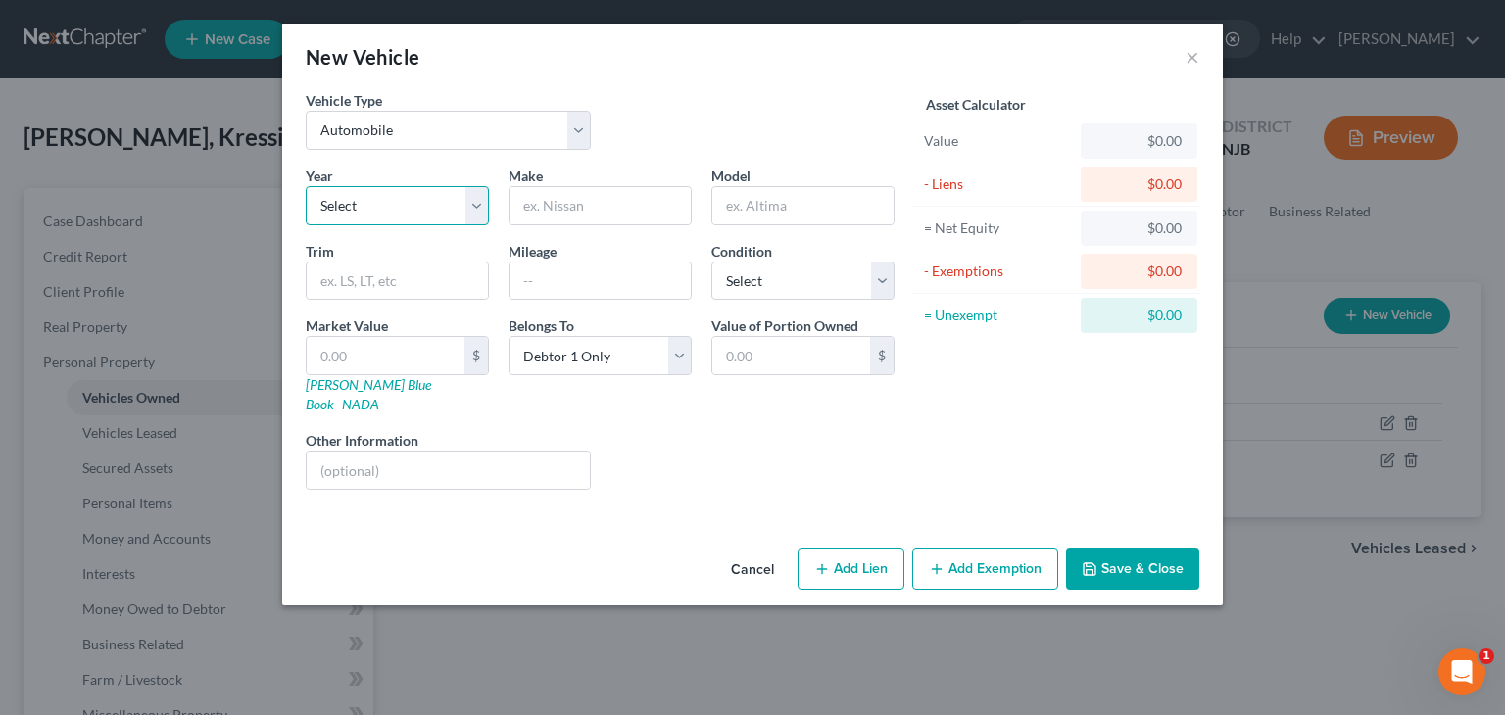
click at [385, 203] on select "Select 2026 2025 2024 2023 2022 2021 2020 2019 2018 2017 2016 2015 2014 2013 20…" at bounding box center [397, 205] width 183 height 39
select select "13"
click at [517, 198] on input "text" at bounding box center [600, 205] width 181 height 37
type input "Dodge"
click at [761, 207] on input "text" at bounding box center [803, 205] width 181 height 37
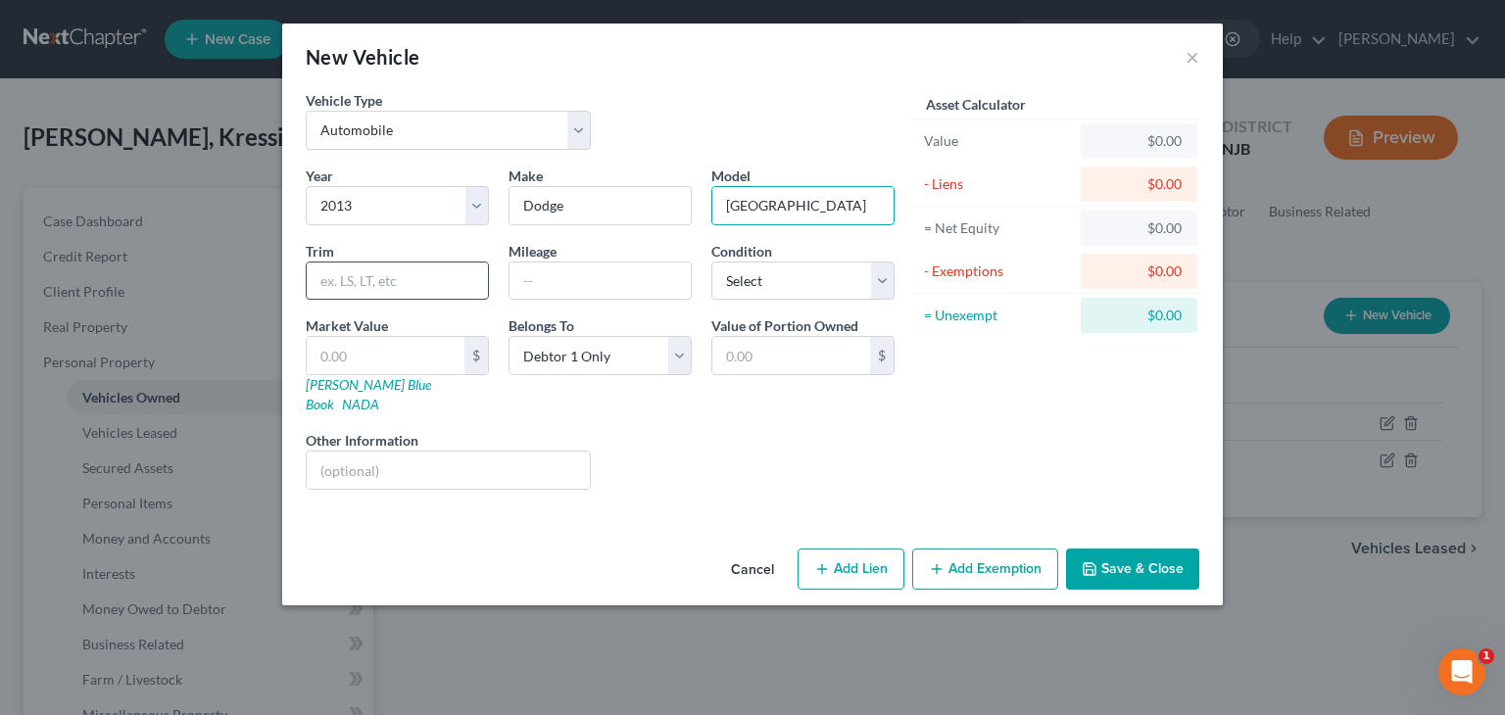
type input "[GEOGRAPHIC_DATA]"
click at [346, 278] on input "text" at bounding box center [397, 281] width 181 height 37
type input "SXT"
click at [580, 302] on div "Year Select 2026 2025 2024 2023 2022 2021 2020 2019 2018 2017 2016 2015 2014 20…" at bounding box center [600, 336] width 609 height 340
click at [545, 282] on input "text" at bounding box center [600, 281] width 181 height 37
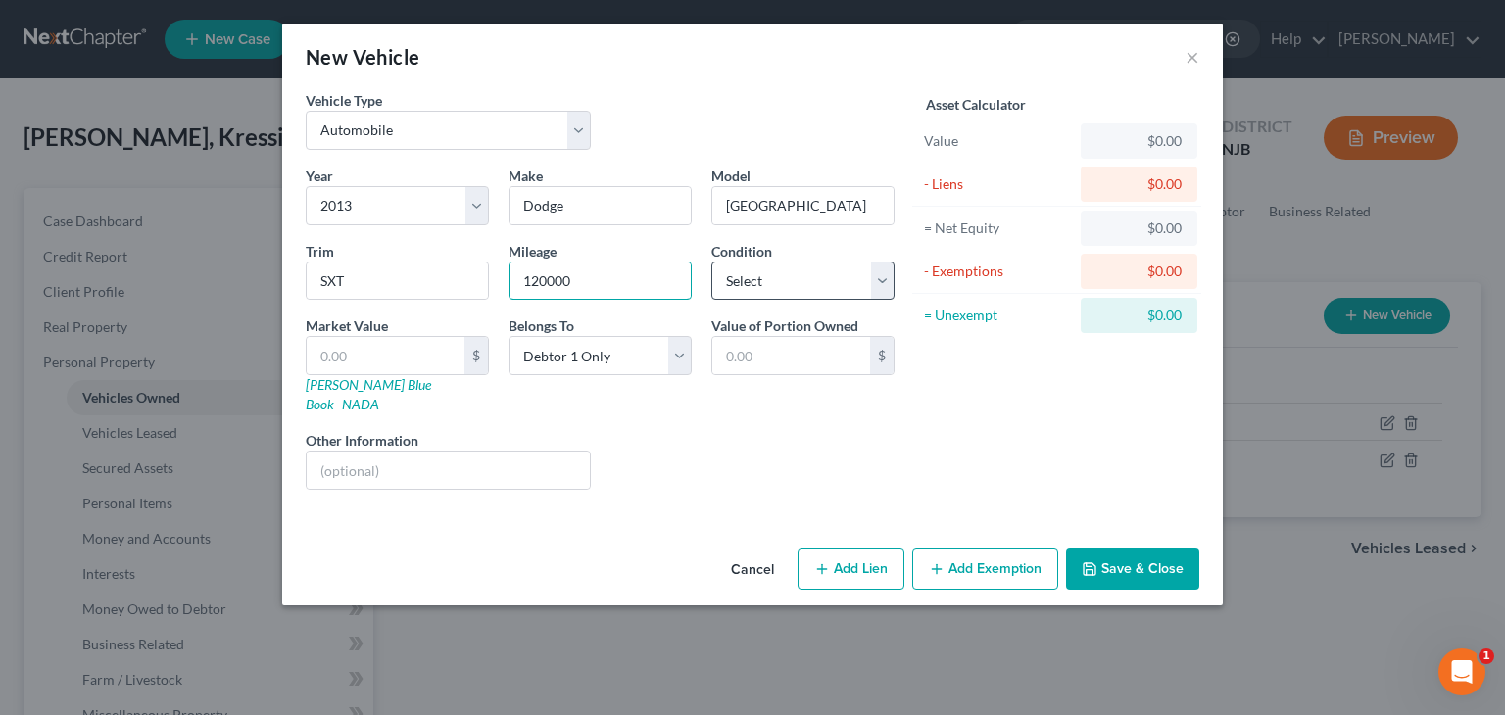
type input "120000"
click at [885, 275] on select "Select Excellent Very Good Good Fair Poor" at bounding box center [803, 281] width 183 height 39
select select "4"
click at [712, 262] on select "Select Excellent Very Good Good Fair Poor" at bounding box center [803, 281] width 183 height 39
click at [345, 346] on input "text" at bounding box center [386, 355] width 158 height 37
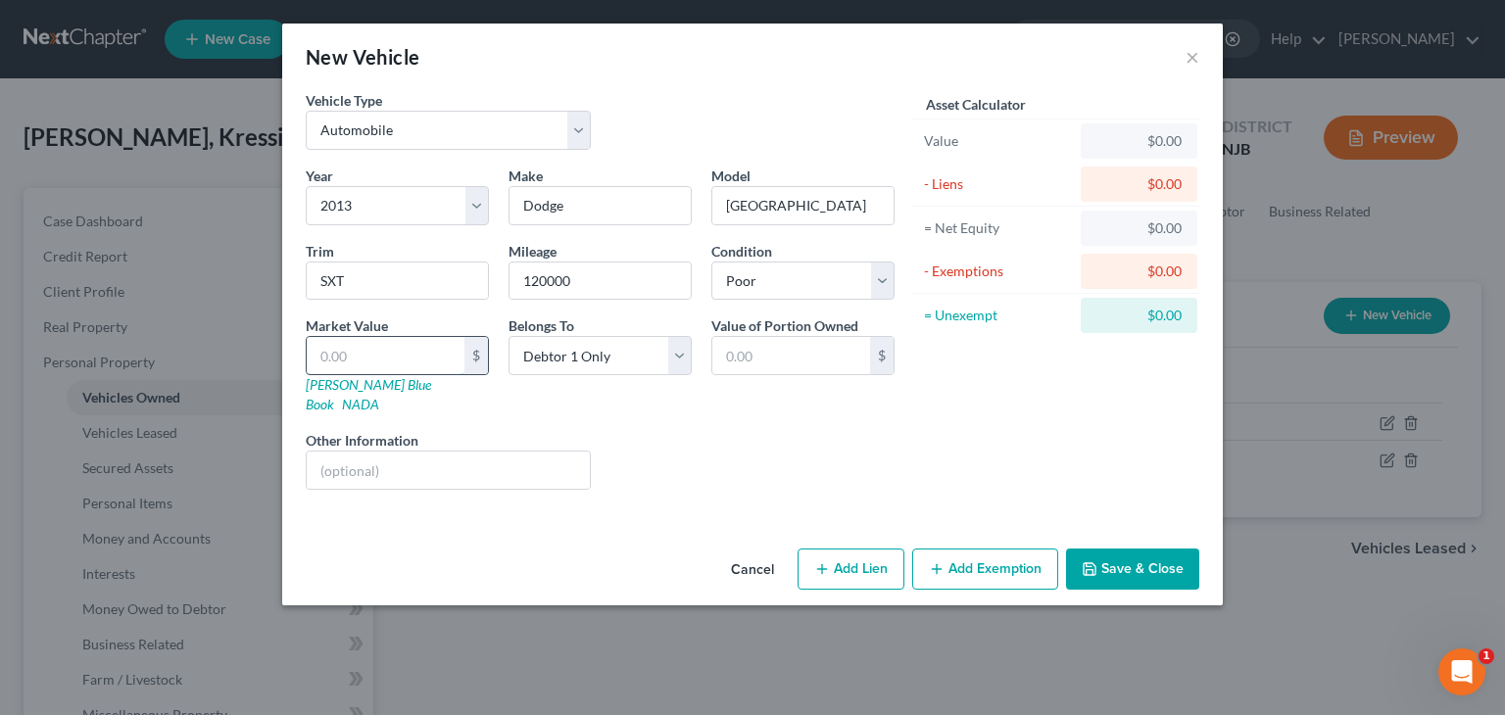
type input "5"
type input "5.00"
type input "50"
type input "50.00"
type input "500"
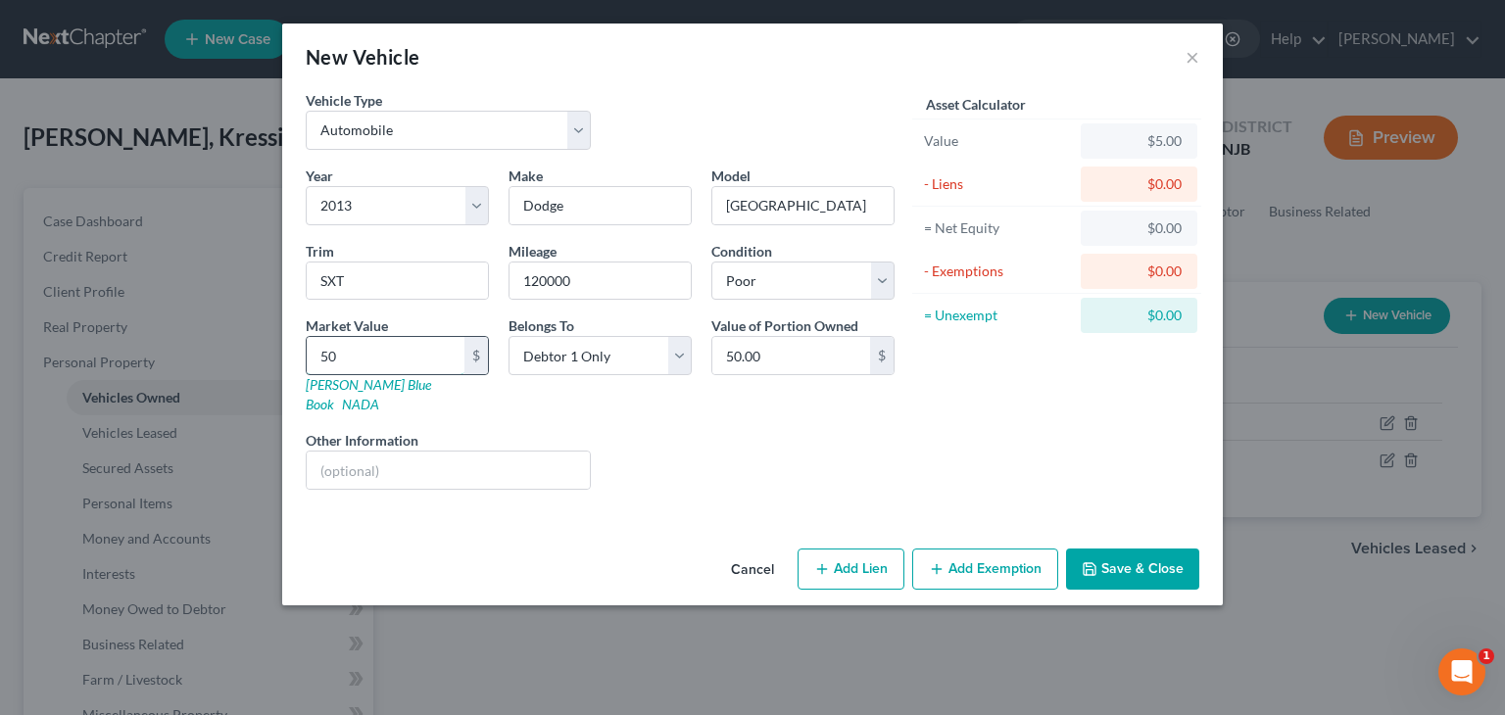
type input "500.00"
type input "500"
click at [314, 452] on input "text" at bounding box center [448, 470] width 283 height 37
type input "E"
click at [824, 451] on div "Liens Select" at bounding box center [753, 460] width 305 height 60
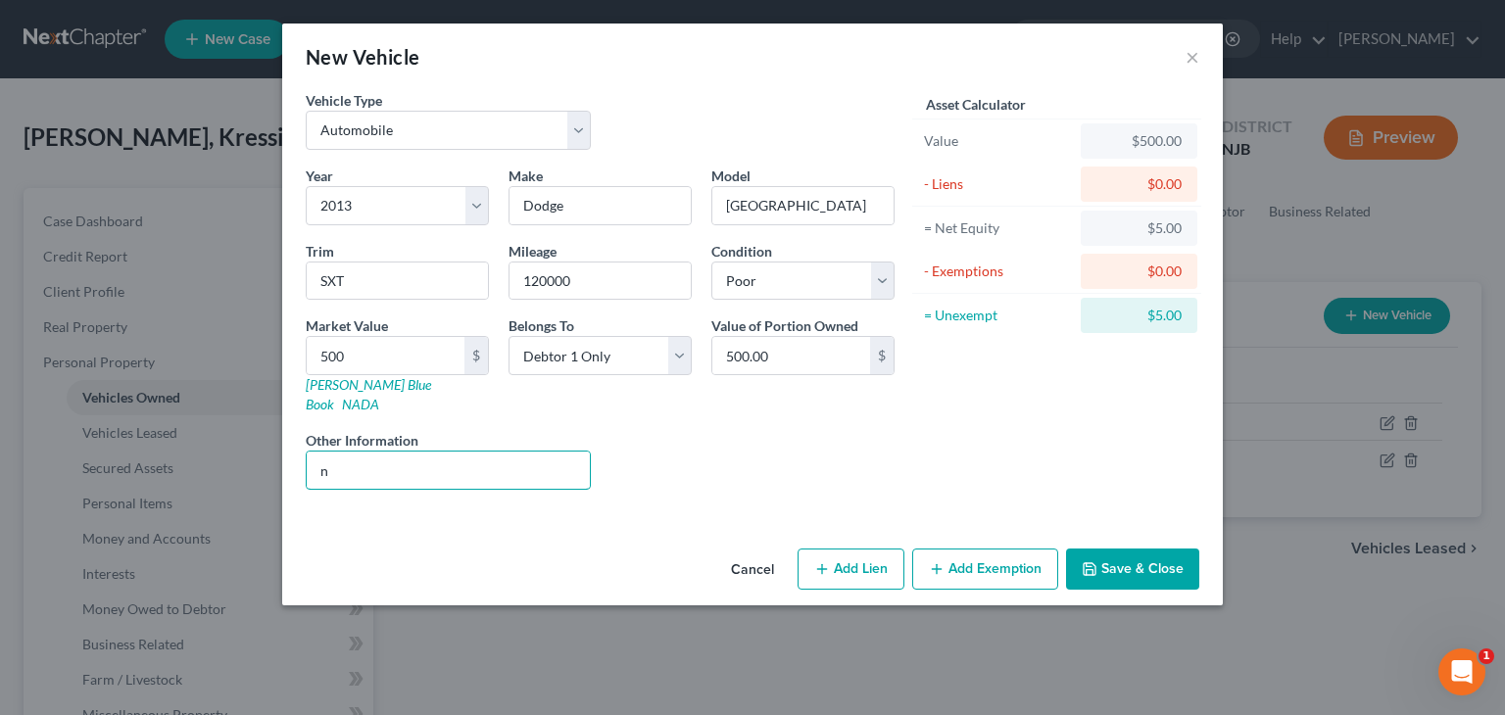
drag, startPoint x: 340, startPoint y: 456, endPoint x: 297, endPoint y: 433, distance: 48.7
click at [297, 433] on div "Other Information n" at bounding box center [448, 460] width 305 height 60
type input "Needs new engine"
click at [987, 549] on button "Add Exemption" at bounding box center [985, 569] width 146 height 41
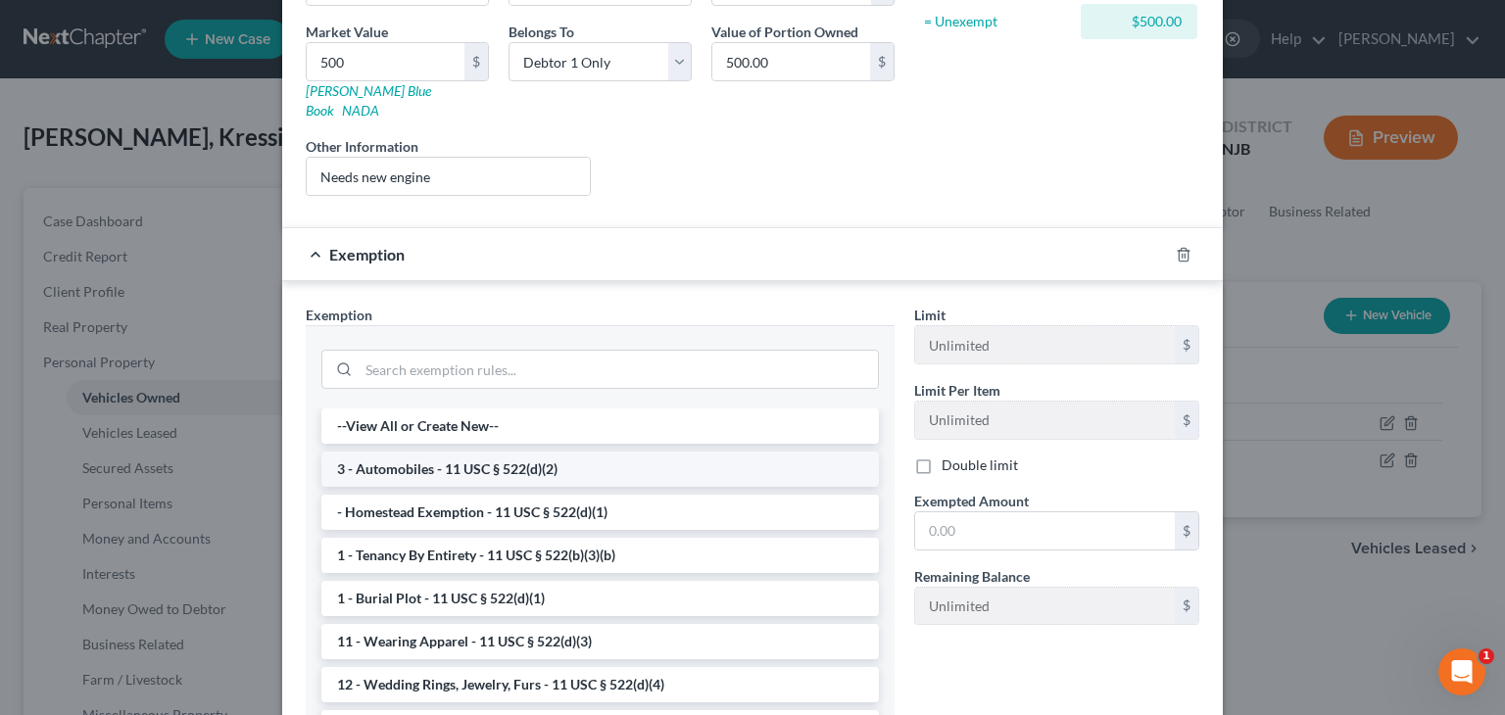
click at [376, 452] on li "3 - Automobiles - 11 USC § 522(d)(2)" at bounding box center [600, 469] width 558 height 35
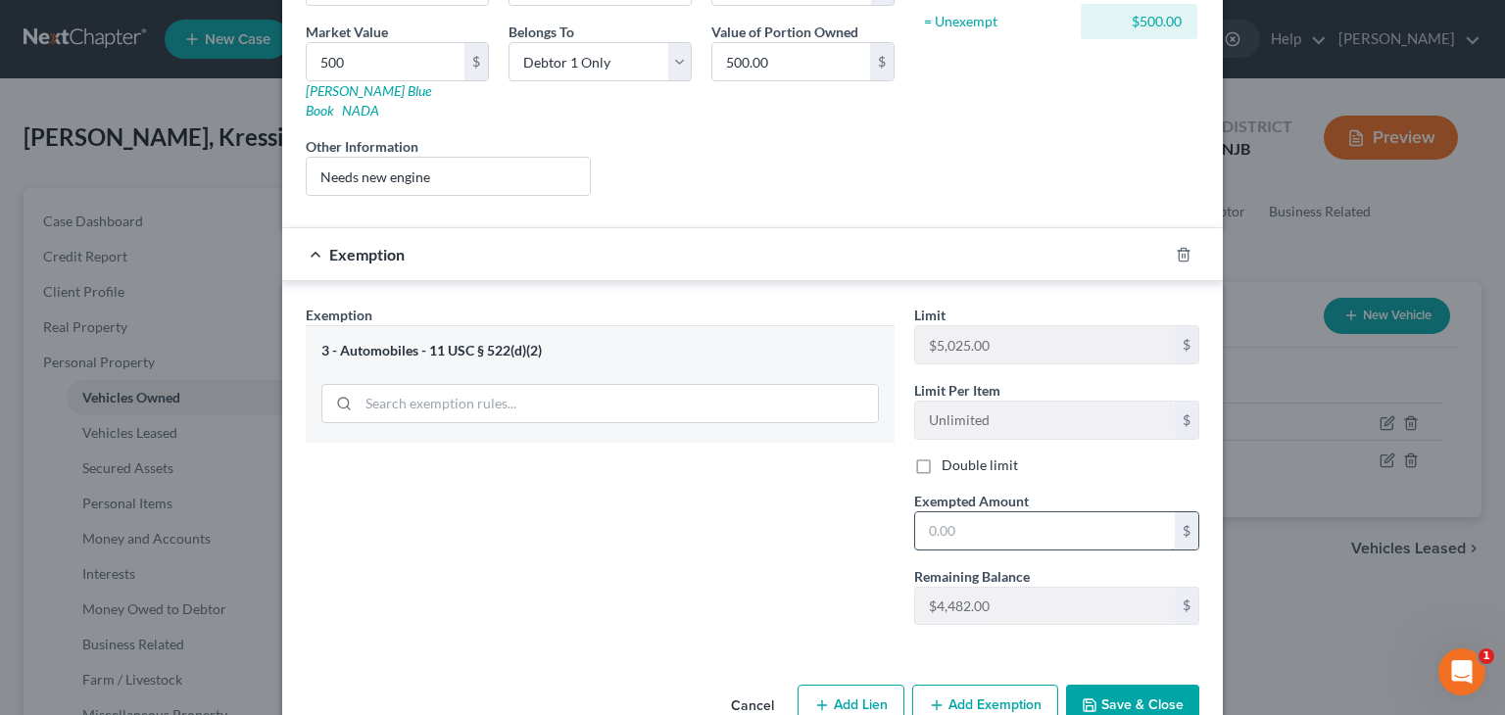
click at [972, 513] on input "text" at bounding box center [1045, 531] width 260 height 37
type input "500"
click at [1136, 685] on button "Save & Close" at bounding box center [1132, 705] width 133 height 41
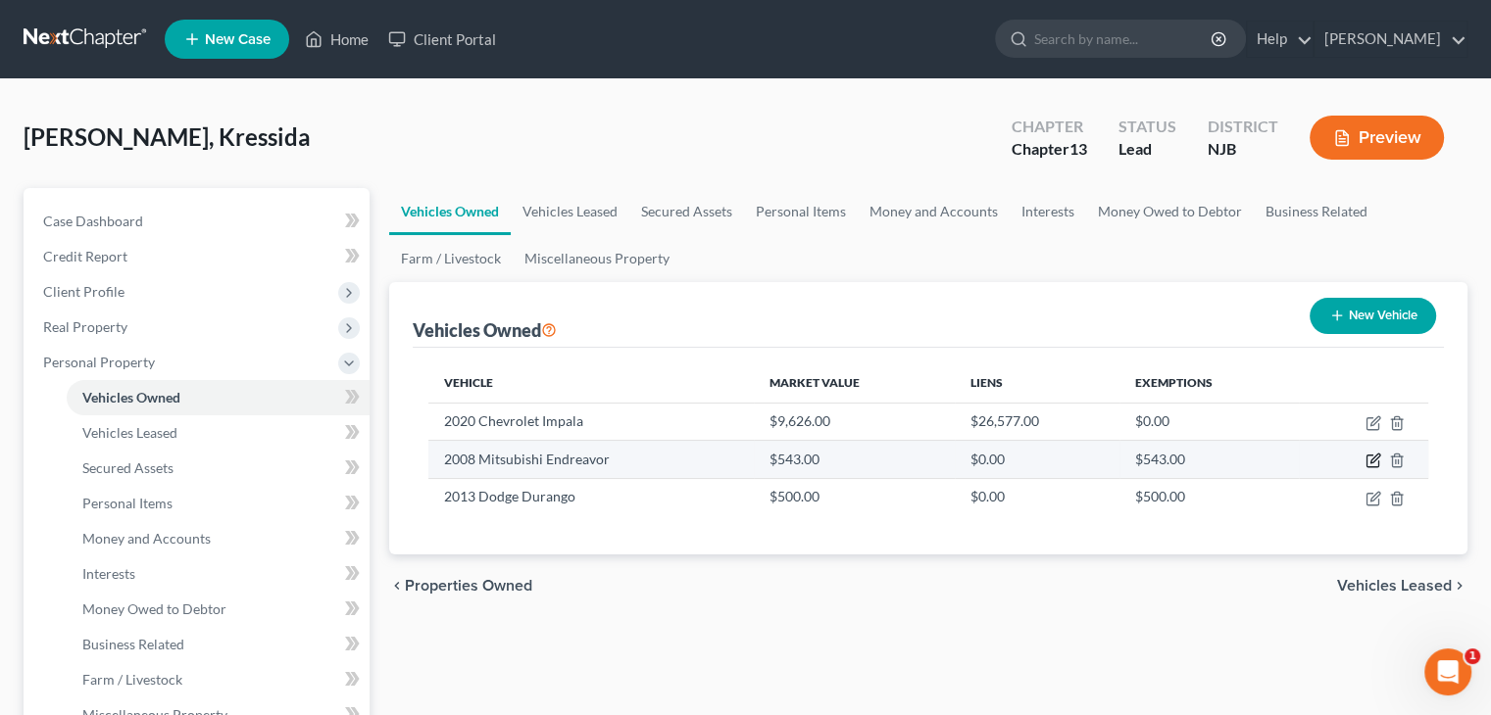
click at [1368, 460] on icon "button" at bounding box center [1373, 461] width 16 height 16
select select "0"
select select "18"
select select "3"
select select "0"
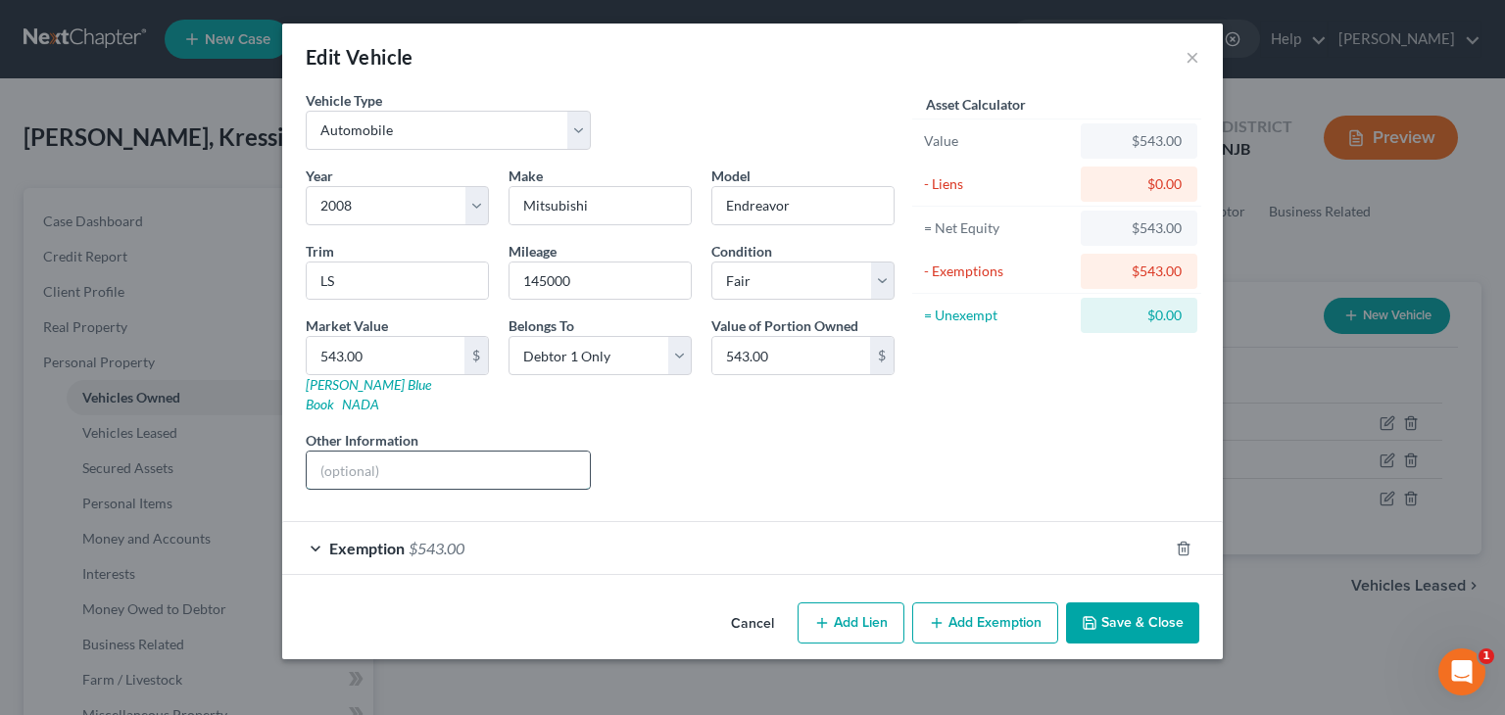
click at [313, 452] on input "text" at bounding box center [448, 470] width 283 height 37
type input "Vehicle held by police."
click at [1132, 603] on button "Save & Close" at bounding box center [1132, 623] width 133 height 41
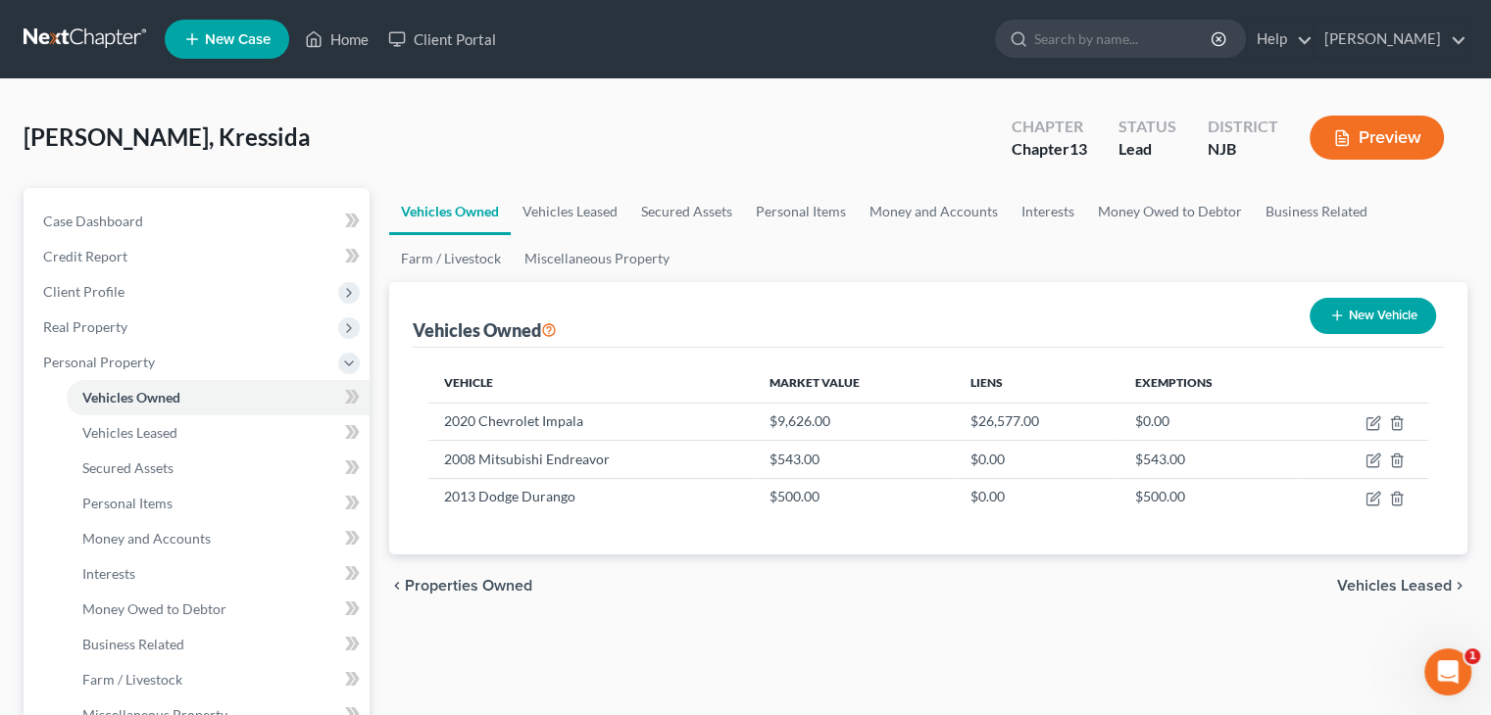
click at [1403, 313] on button "New Vehicle" at bounding box center [1372, 316] width 126 height 36
select select "0"
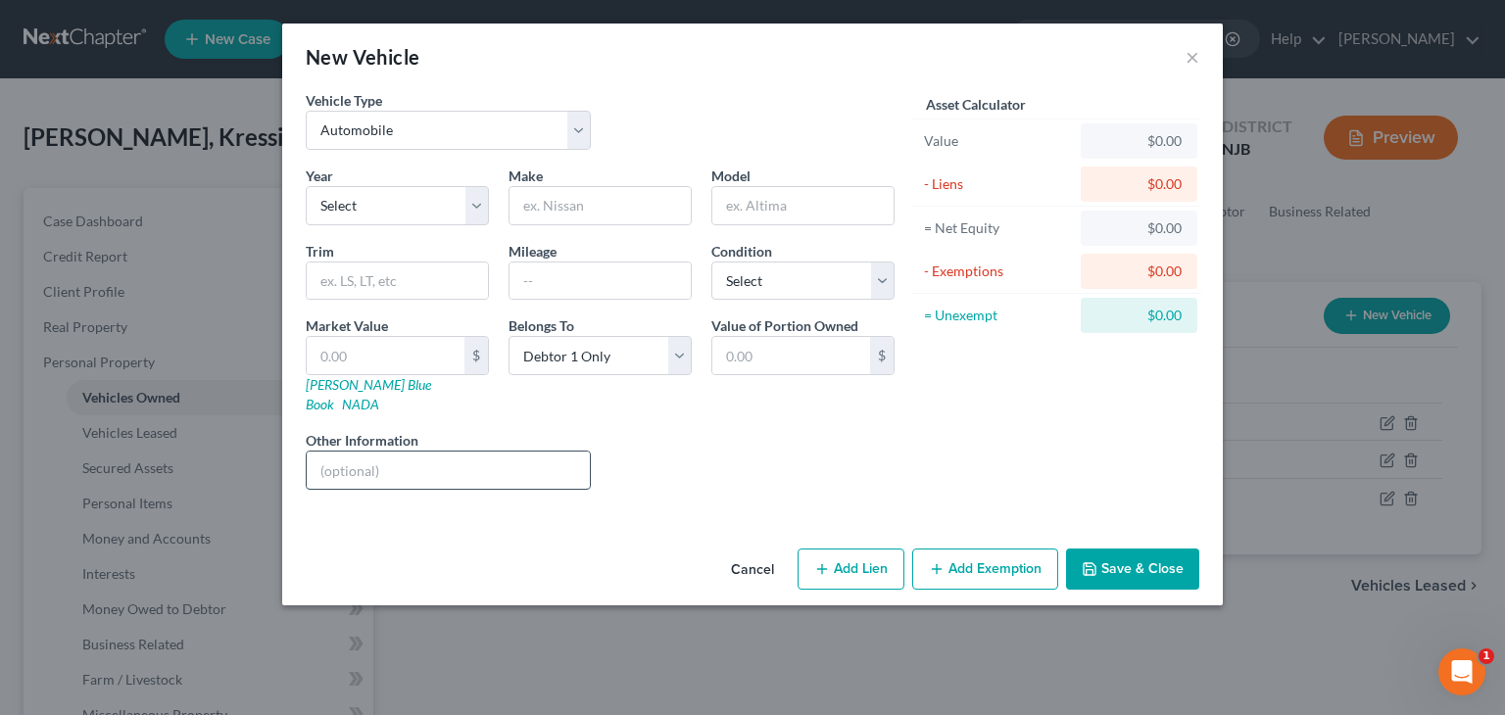
click at [561, 453] on input "text" at bounding box center [448, 470] width 283 height 37
click at [1004, 549] on button "Add Exemption" at bounding box center [985, 569] width 146 height 41
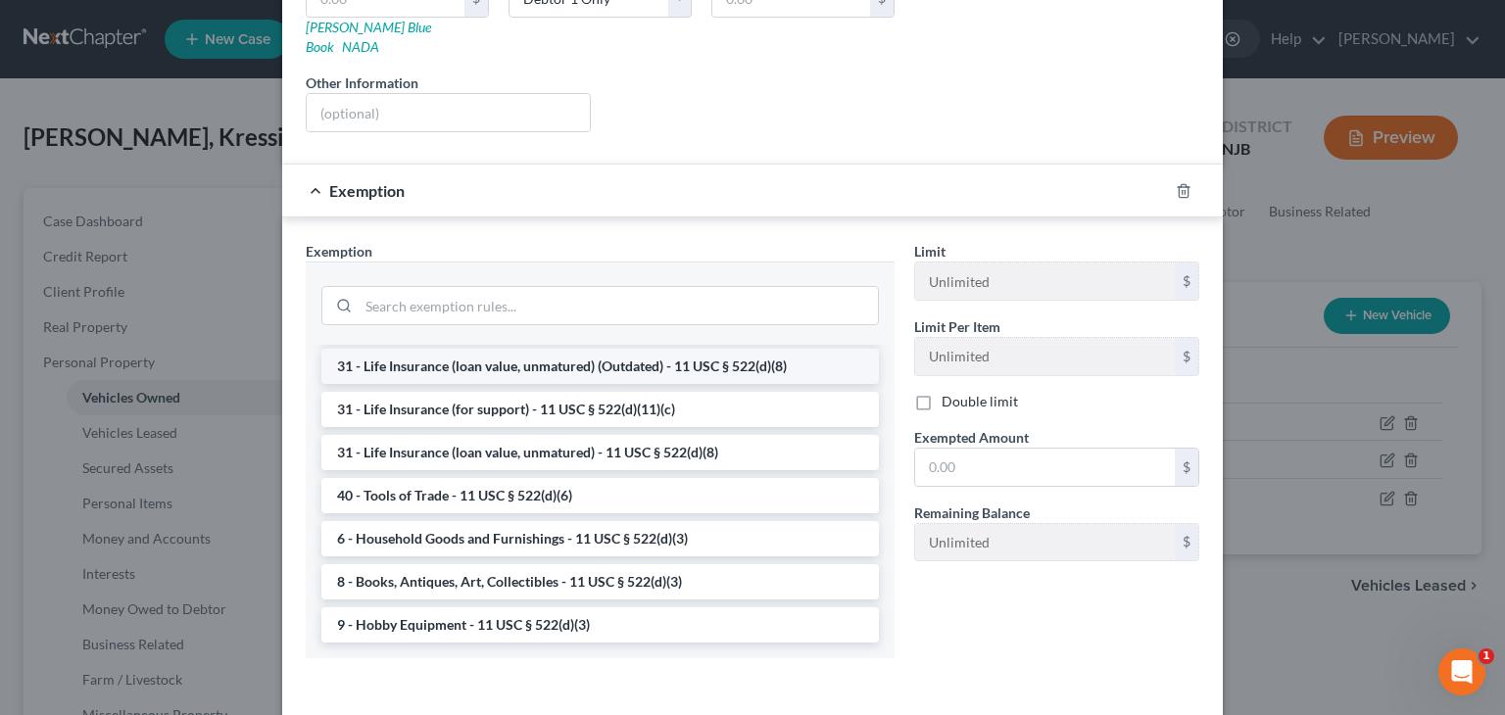
scroll to position [392, 0]
